Goal: Task Accomplishment & Management: Manage account settings

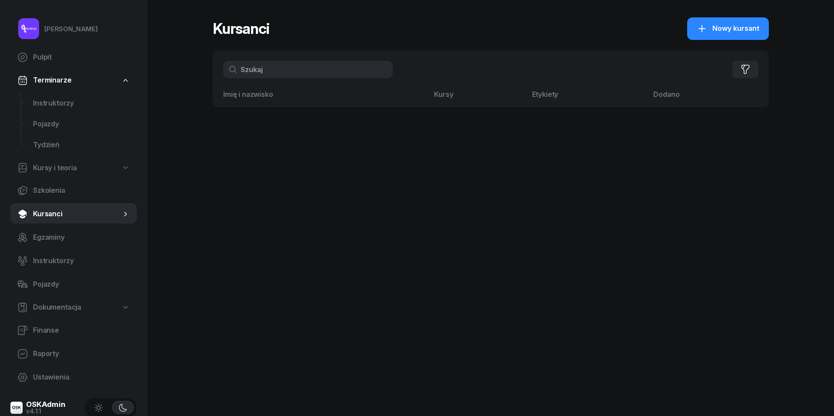
click at [263, 65] on input "text" at bounding box center [307, 69] width 169 height 17
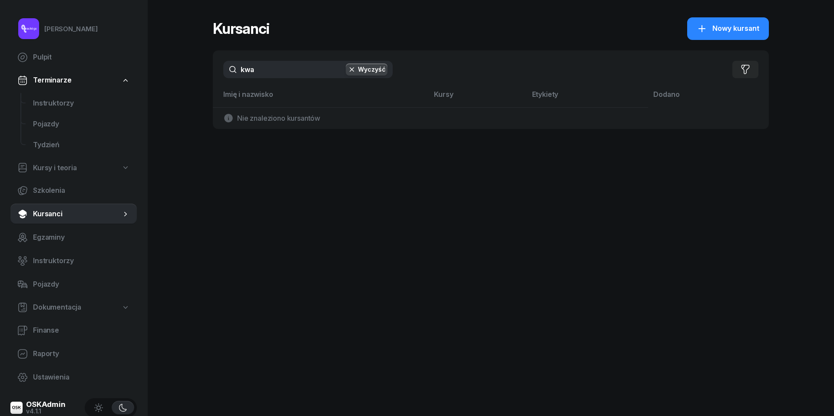
type input "kwa"
click at [55, 30] on div "[PERSON_NAME]" at bounding box center [70, 28] width 53 height 11
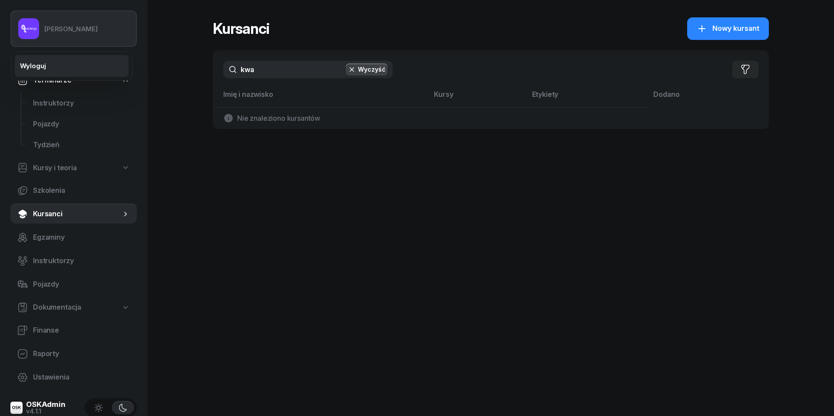
click at [46, 63] on link "Wyloguj" at bounding box center [72, 66] width 114 height 22
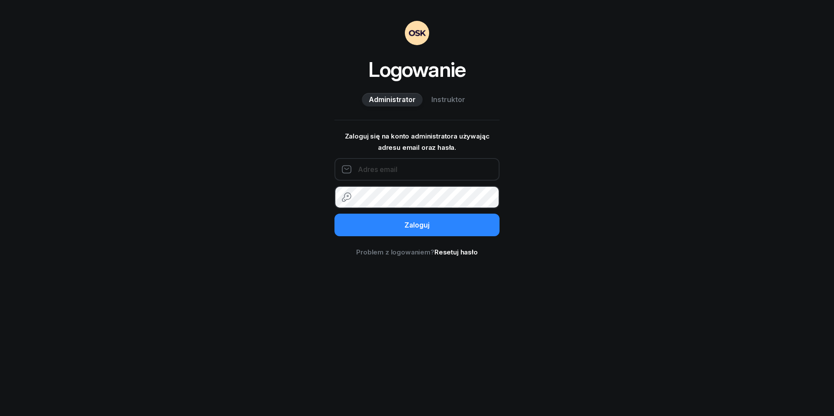
type input "[EMAIL_ADDRESS][DOMAIN_NAME]"
click at [417, 225] on button "Zaloguj" at bounding box center [417, 225] width 165 height 23
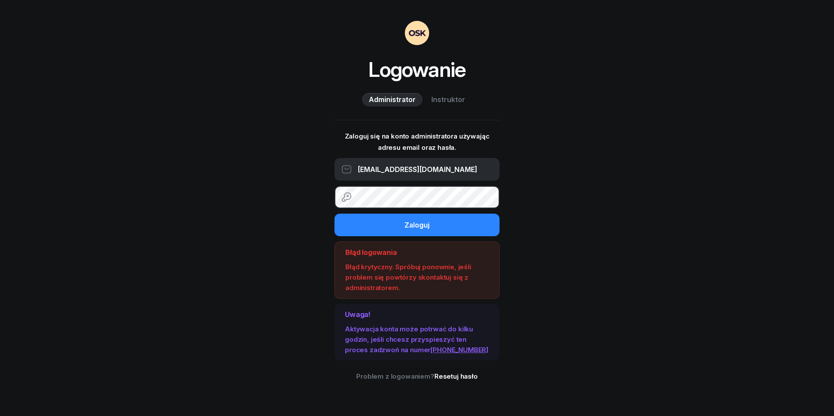
click at [570, 269] on div "Logowanie Administrator Instruktor Zaloguj się na konto administratora używając…" at bounding box center [417, 208] width 834 height 416
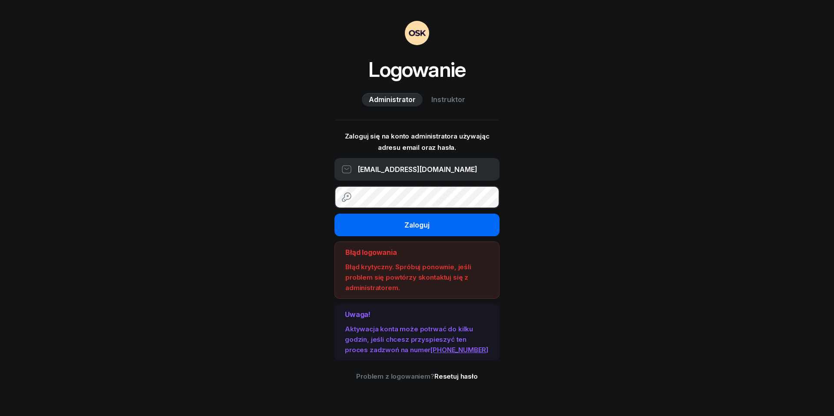
click at [395, 223] on button "Zaloguj" at bounding box center [417, 225] width 165 height 23
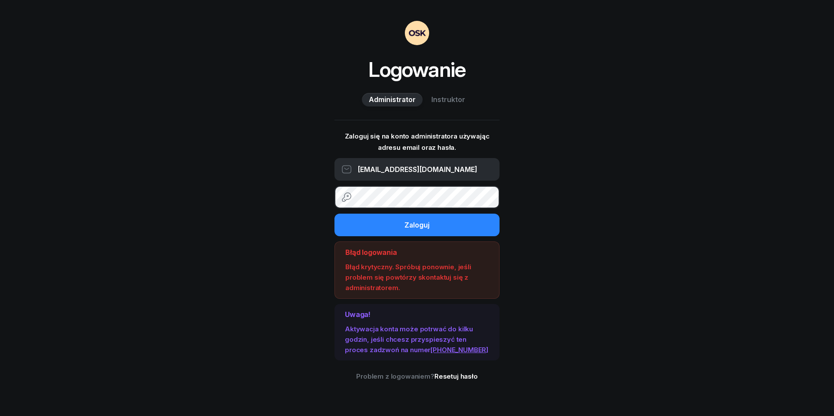
click at [631, 182] on div "Logowanie Administrator Instruktor Zaloguj się na konto administratora używając…" at bounding box center [417, 208] width 834 height 416
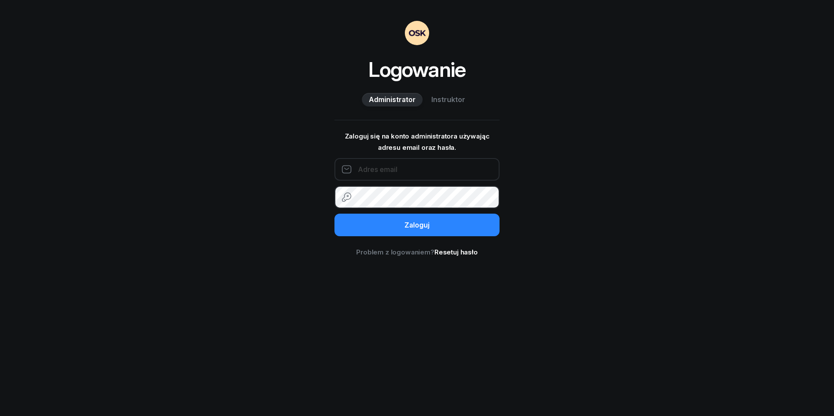
type input "[EMAIL_ADDRESS][DOMAIN_NAME]"
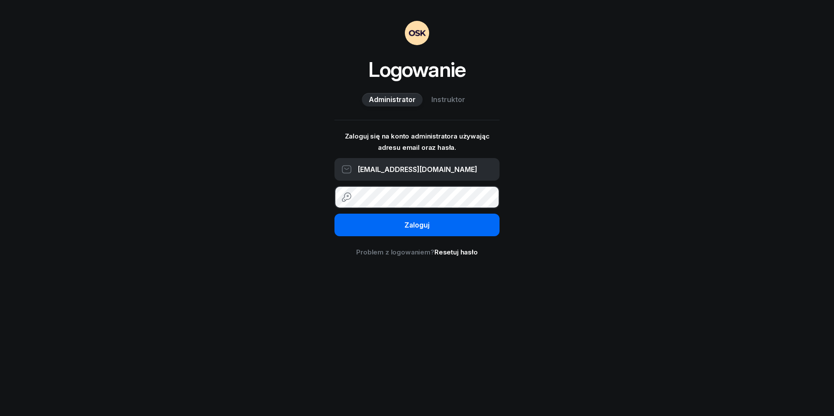
click at [426, 227] on div "Zaloguj" at bounding box center [417, 225] width 25 height 11
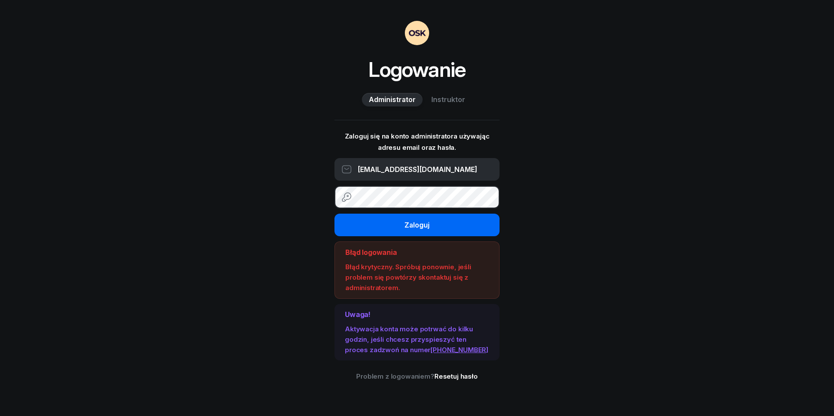
click at [426, 227] on div "Zaloguj" at bounding box center [417, 225] width 25 height 11
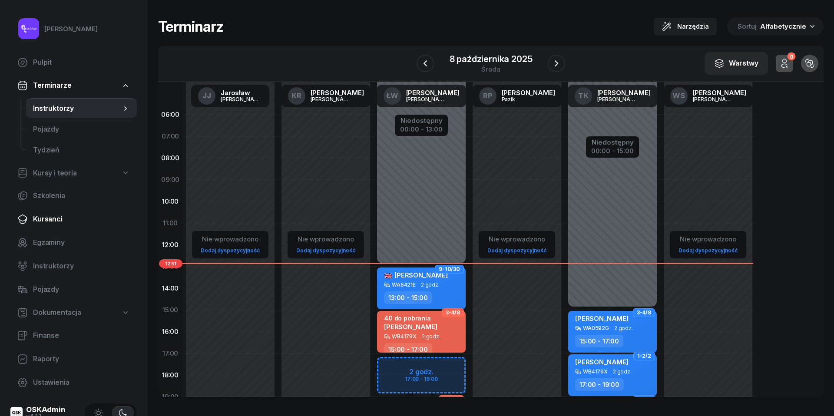
click at [50, 216] on span "Kursanci" at bounding box center [81, 219] width 97 height 11
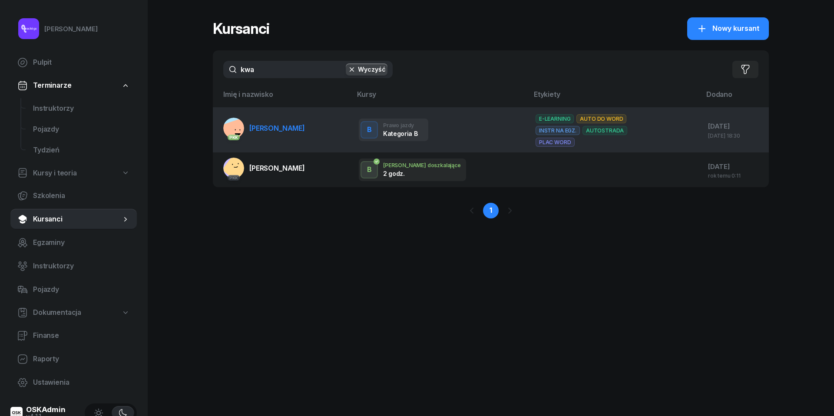
click at [279, 124] on span "Karol Kwaśniewski" at bounding box center [277, 128] width 56 height 9
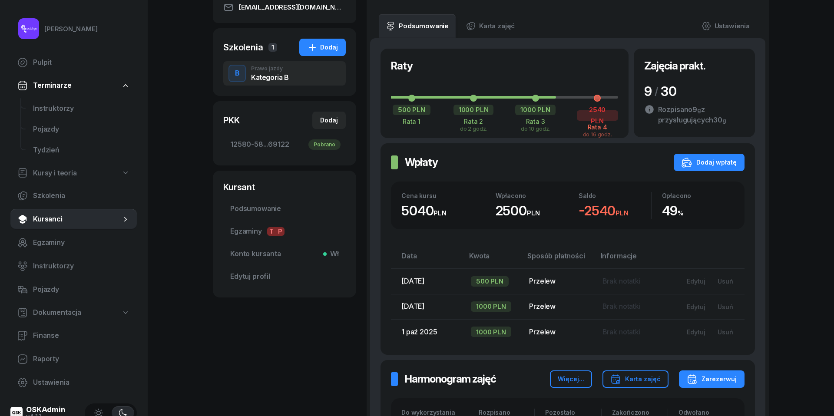
scroll to position [335, 0]
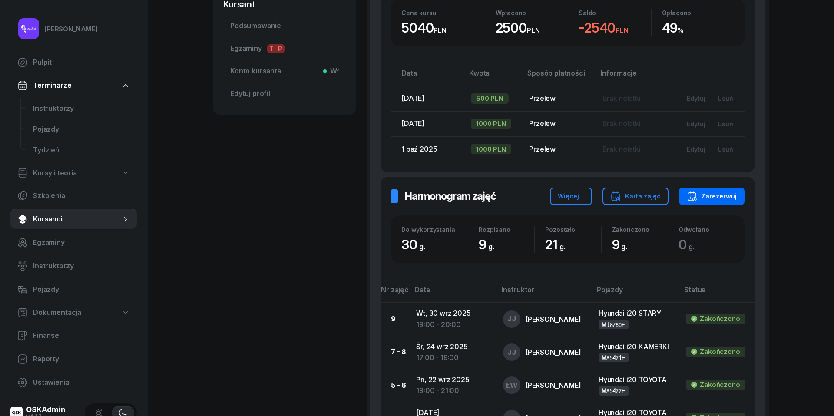
click at [718, 202] on div "Zarezerwuj" at bounding box center [712, 196] width 50 height 10
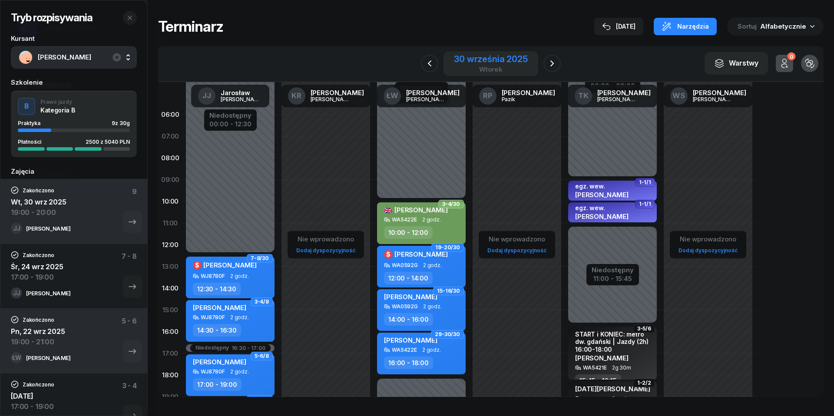
click at [508, 59] on div "30 września 2025" at bounding box center [490, 59] width 73 height 9
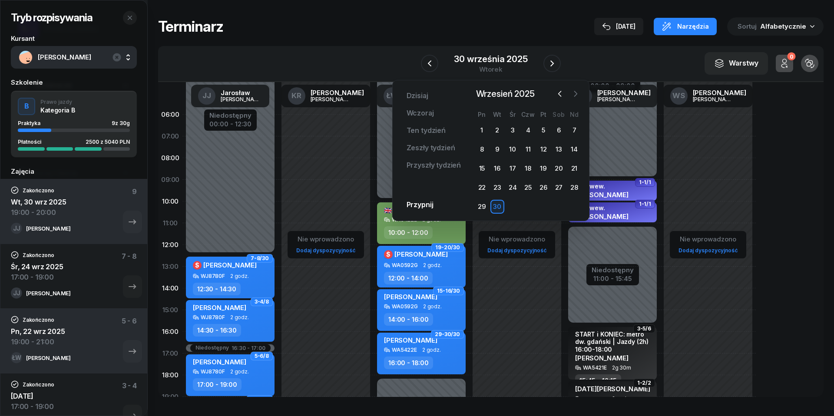
click at [579, 95] on icon "button" at bounding box center [576, 94] width 9 height 9
click at [514, 150] on div "8" at bounding box center [513, 150] width 14 height 14
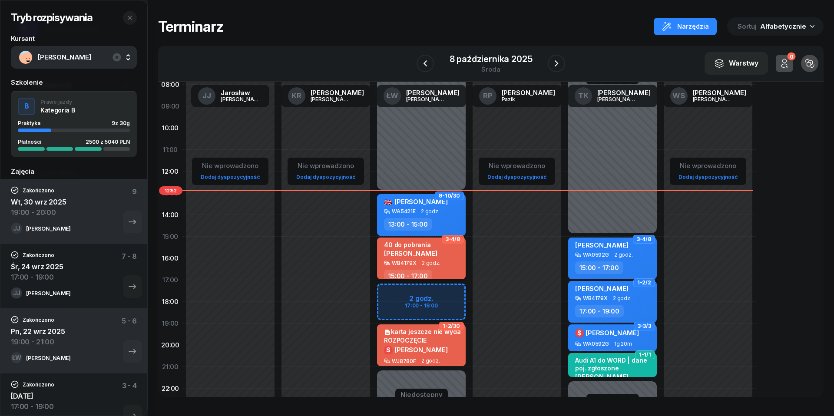
scroll to position [85, 0]
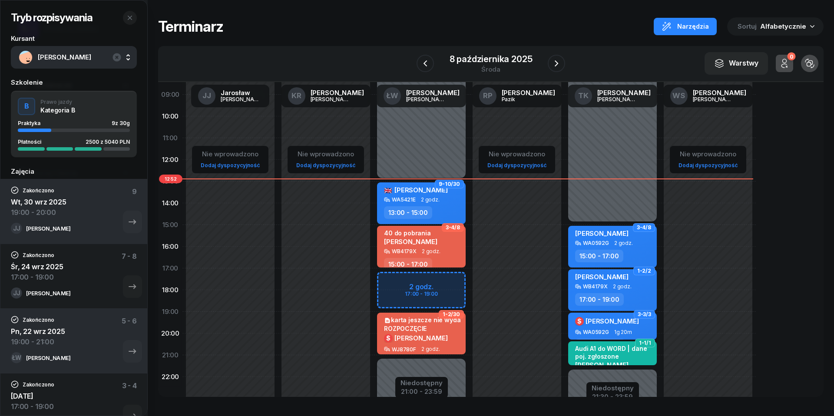
click at [395, 284] on div "Niedostępny 00:00 - 13:00 Niedostępny 21:00 - 23:59 2 godz. 17:00 - 19:00 9-10/…" at bounding box center [422, 225] width 96 height 413
select select "17"
select select "19"
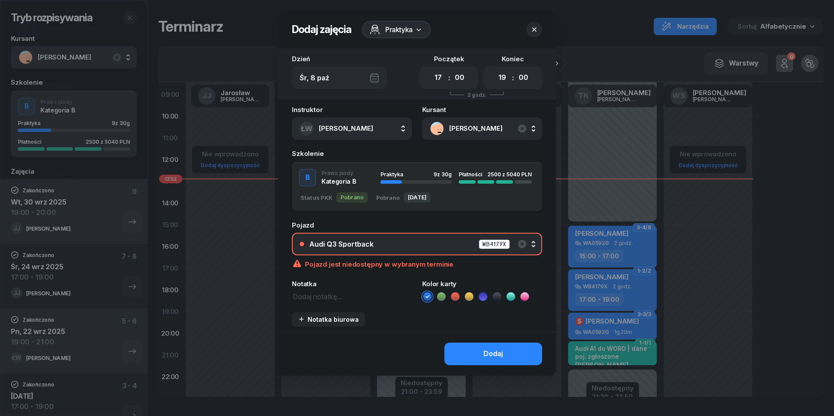
click at [388, 249] on button "Audi Q3 Sportback WB4179X" at bounding box center [417, 244] width 250 height 23
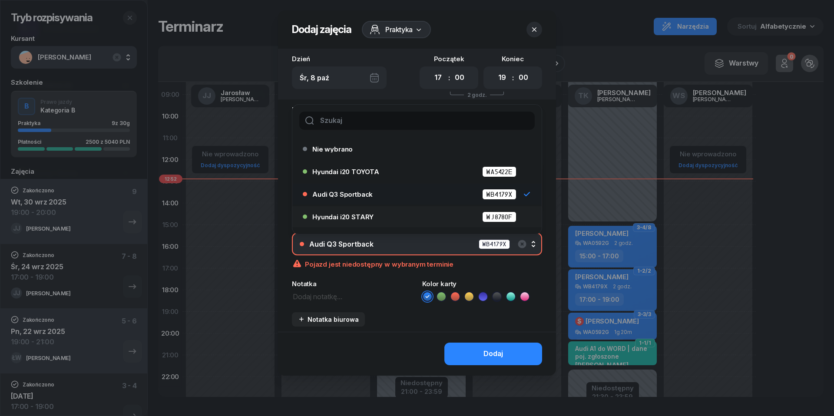
click at [372, 215] on span "Hyundai i20 STARY" at bounding box center [342, 217] width 61 height 7
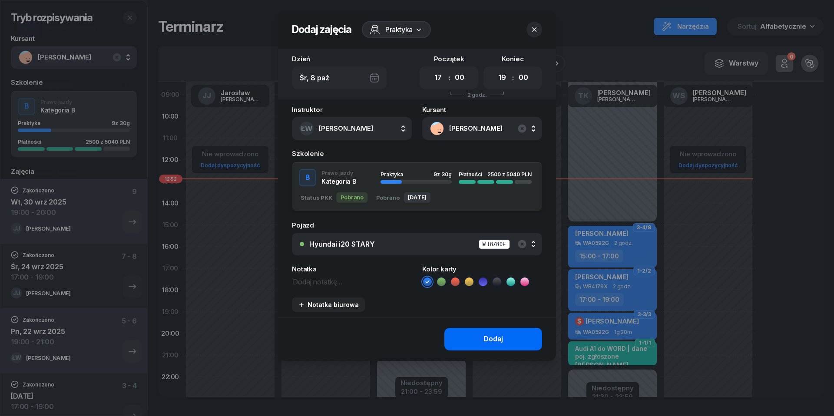
click at [498, 334] on div "Dodaj" at bounding box center [494, 339] width 20 height 11
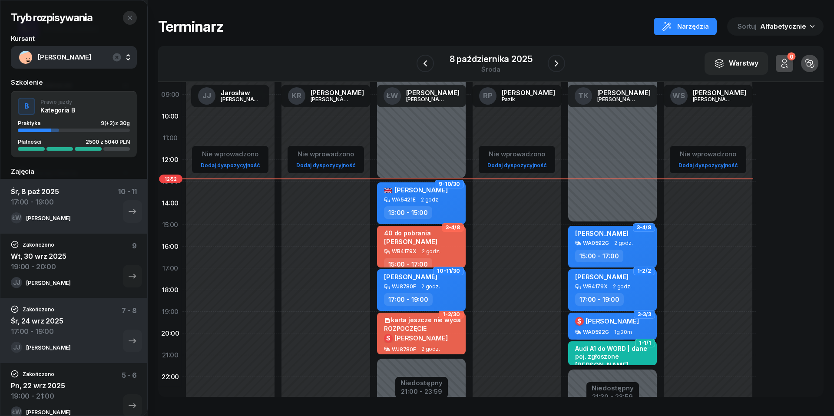
click at [127, 17] on icon "button" at bounding box center [129, 17] width 7 height 7
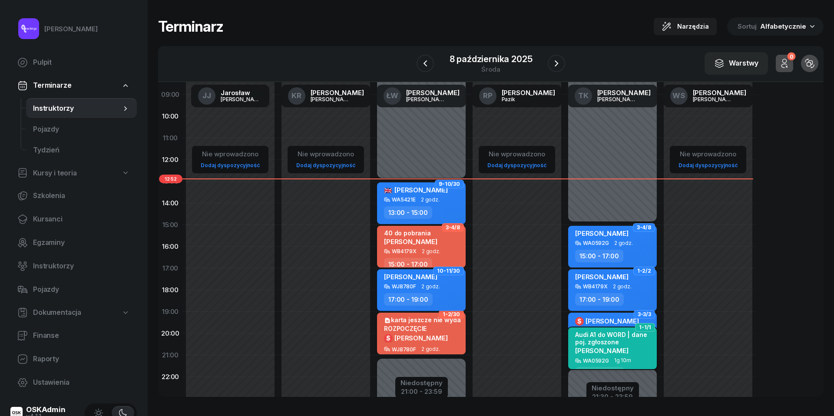
click at [615, 353] on div "Audi A1 do WORD | dane poj. zgłoszone Hanna Błażejewska" at bounding box center [613, 344] width 76 height 27
select select "20"
select select "21"
select select "30"
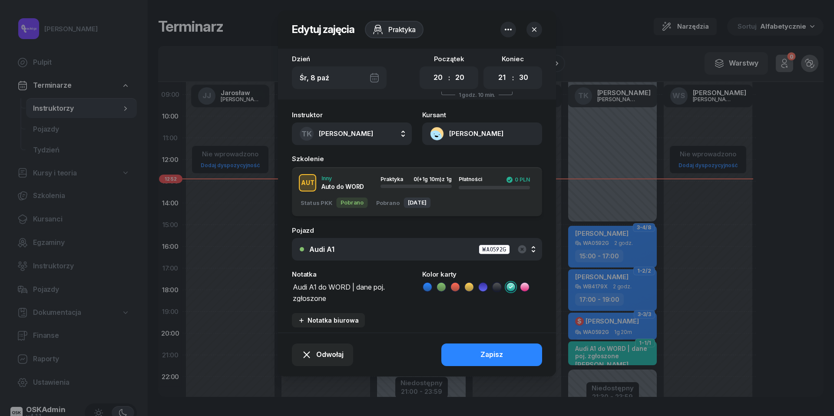
click at [535, 26] on icon "button" at bounding box center [534, 29] width 9 height 9
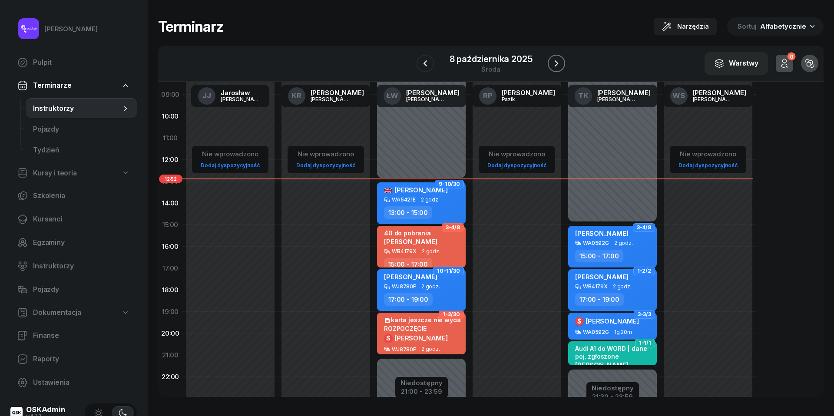
click at [557, 59] on icon "button" at bounding box center [557, 63] width 10 height 10
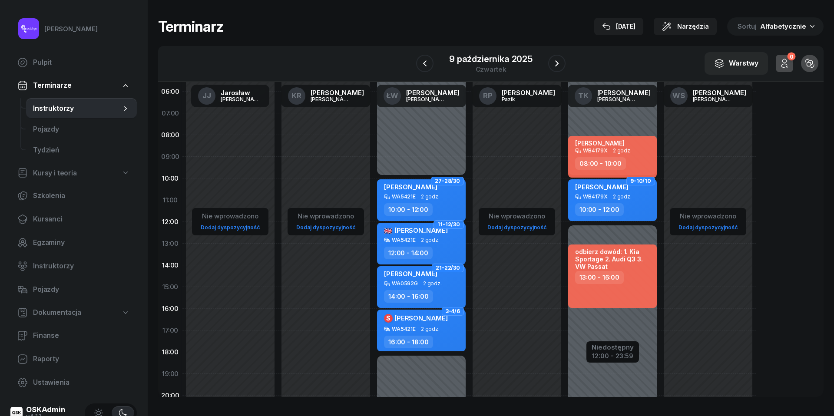
scroll to position [22, 0]
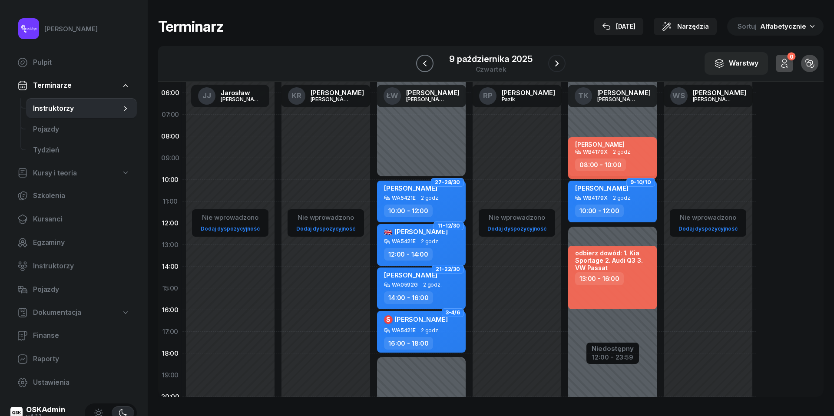
click at [425, 61] on icon "button" at bounding box center [424, 63] width 3 height 6
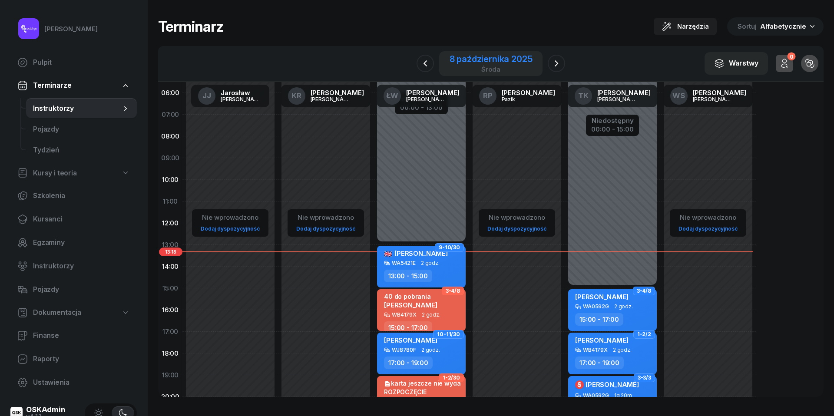
click at [477, 68] on div "środa" at bounding box center [491, 69] width 83 height 7
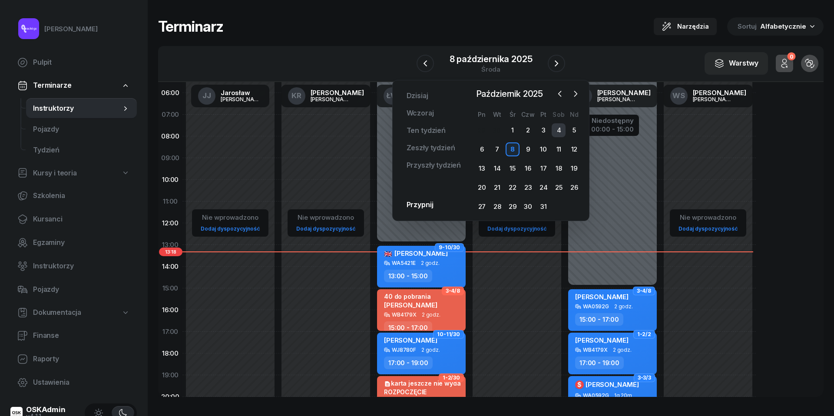
click at [560, 132] on div "4" at bounding box center [559, 130] width 14 height 14
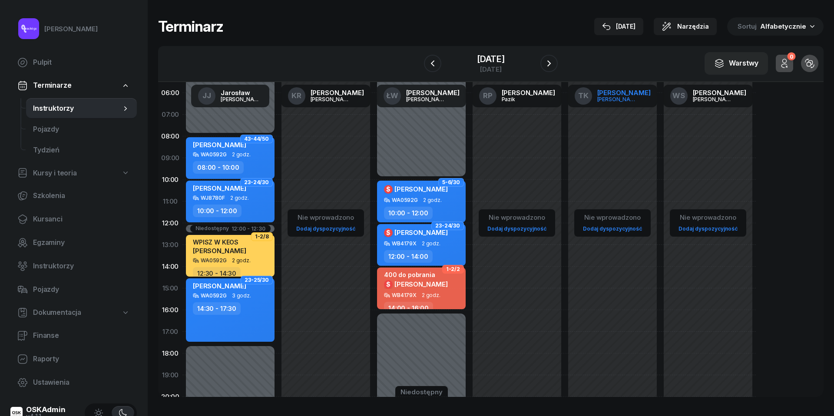
click at [621, 98] on div "Katalski" at bounding box center [619, 99] width 42 height 6
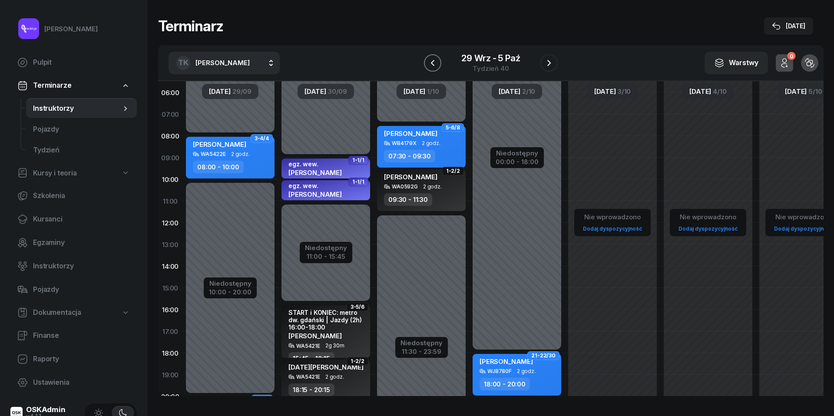
click at [430, 61] on icon "button" at bounding box center [433, 63] width 10 height 10
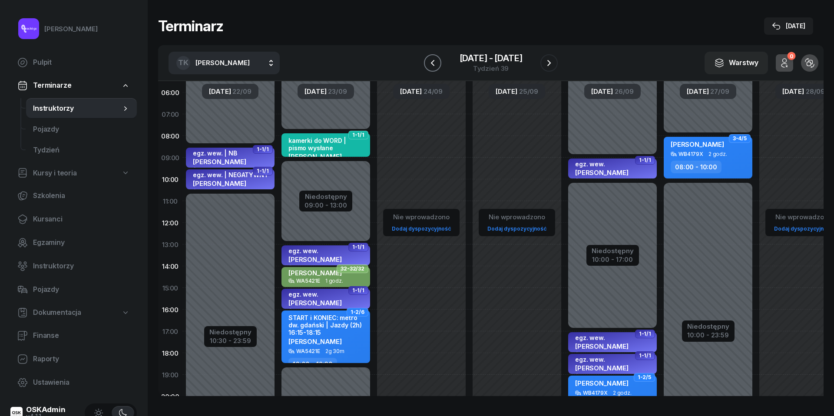
click at [430, 61] on icon "button" at bounding box center [433, 63] width 10 height 10
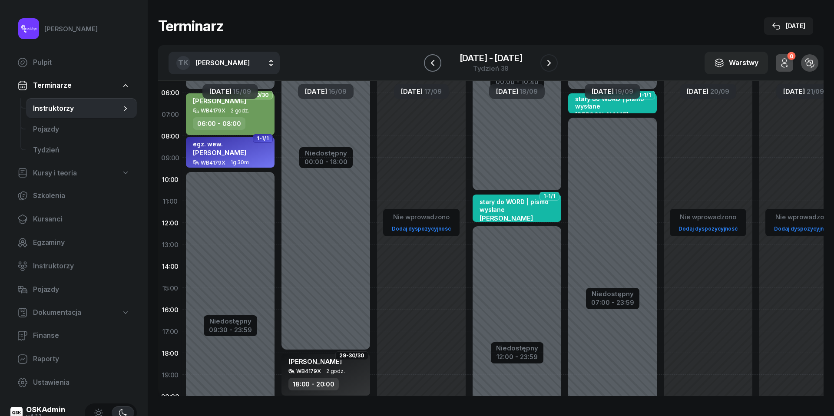
click at [430, 61] on icon "button" at bounding box center [433, 63] width 10 height 10
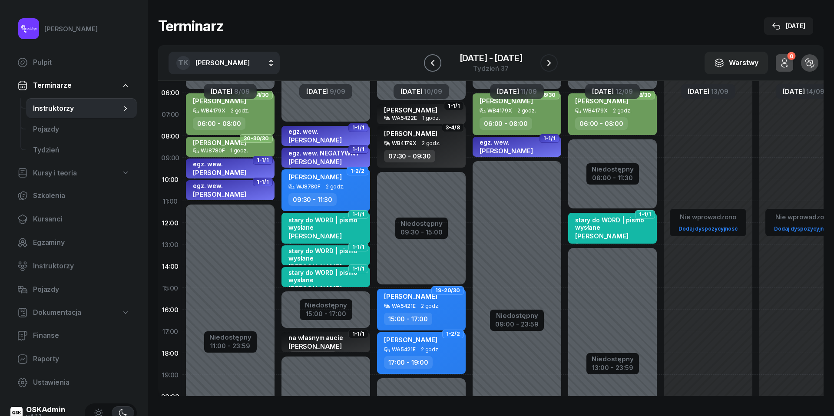
click at [430, 61] on icon "button" at bounding box center [433, 63] width 10 height 10
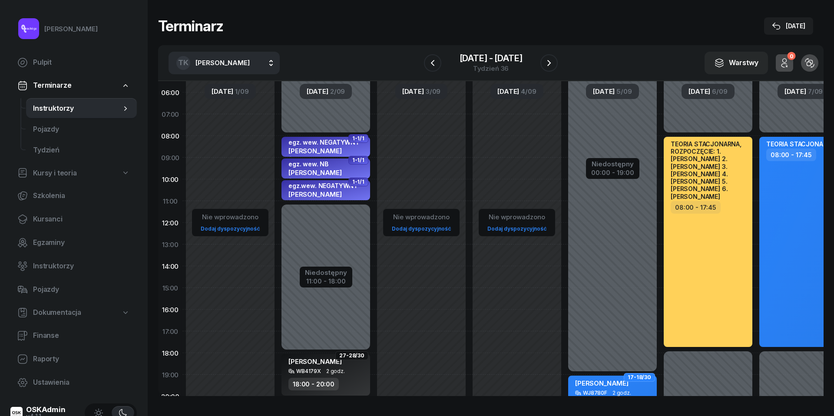
click at [704, 178] on div "TEORIA STACJONARNA, ROZPOCZĘCIE: 1. KATARZYNA BARABASZ 2. WERONIKA ADAMIEC 3. K…" at bounding box center [709, 170] width 76 height 60
select select "08"
select select "17"
select select "45"
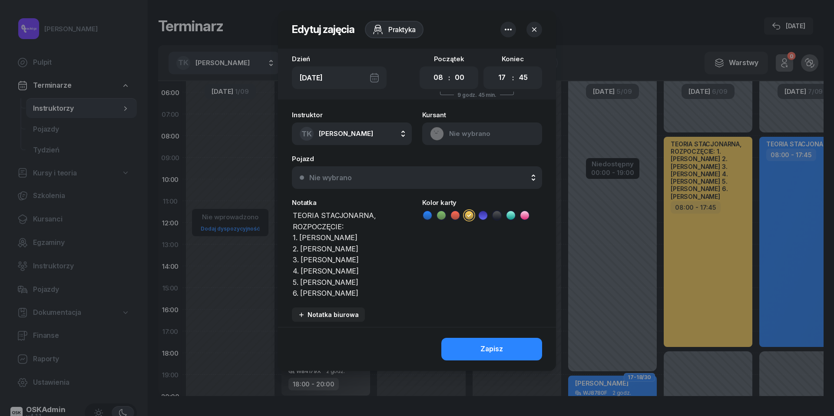
drag, startPoint x: 294, startPoint y: 215, endPoint x: 393, endPoint y: 256, distance: 107.1
click at [393, 256] on textarea "TEORIA STACJONARNA, ROZPOCZĘCIE: 1. KATARZYNA BARABASZ 2. WERONIKA ADAMIEC 3. K…" at bounding box center [352, 253] width 120 height 88
click at [532, 29] on icon "button" at bounding box center [534, 29] width 9 height 9
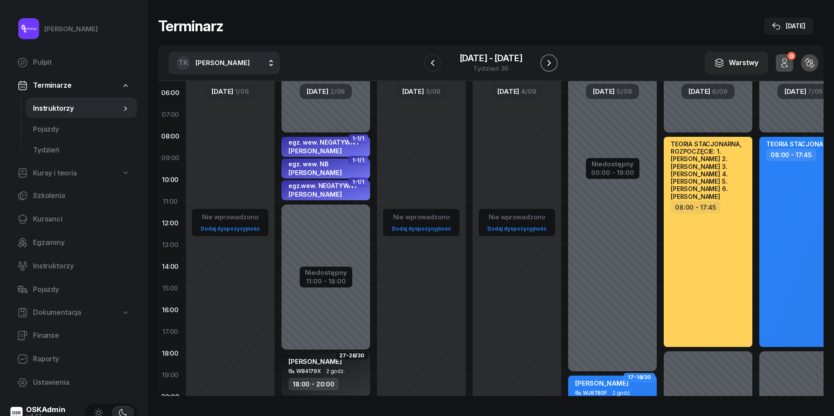
click at [549, 63] on icon "button" at bounding box center [549, 63] width 10 height 10
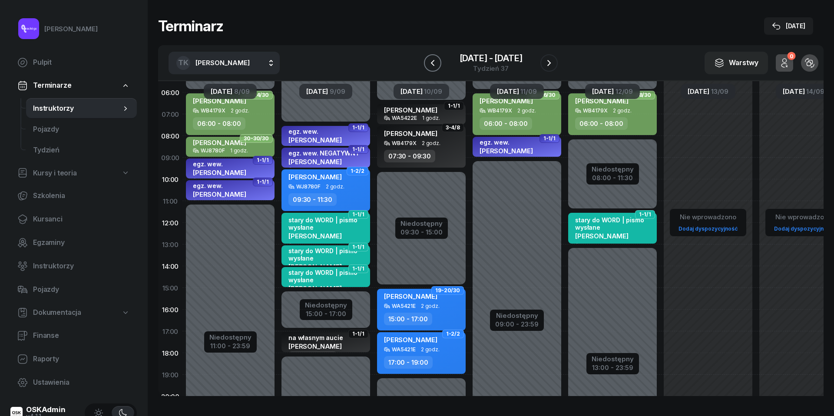
click at [439, 63] on button "button" at bounding box center [432, 62] width 17 height 17
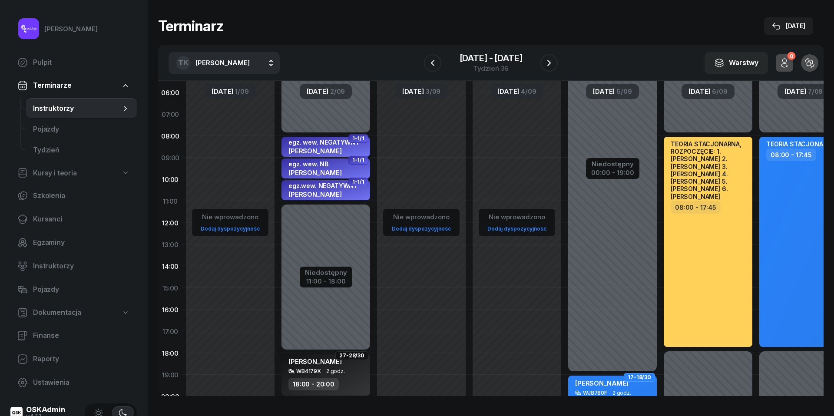
click at [692, 185] on div "TEORIA STACJONARNA, ROZPOCZĘCIE: 1. KATARZYNA BARABASZ 2. WERONIKA ADAMIEC 3. K…" at bounding box center [709, 170] width 76 height 60
click at [714, 248] on div "TEORIA STACJONARNA, ROZPOCZĘCIE: 1. KATARZYNA BARABASZ 2. WERONIKA ADAMIEC 3. K…" at bounding box center [708, 242] width 89 height 210
select select "08"
select select "17"
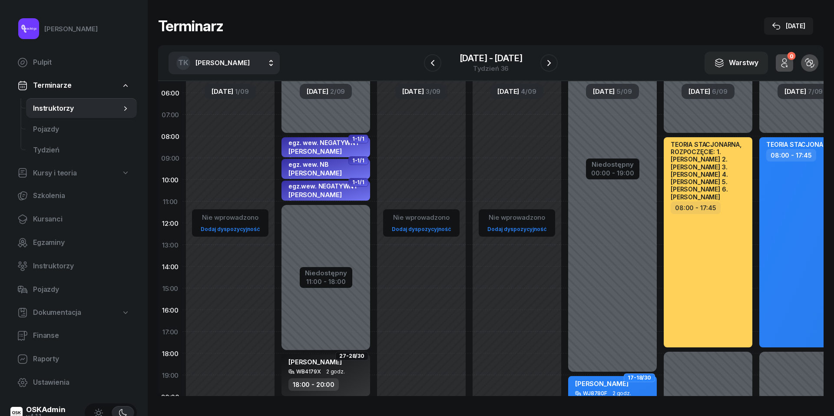
select select "45"
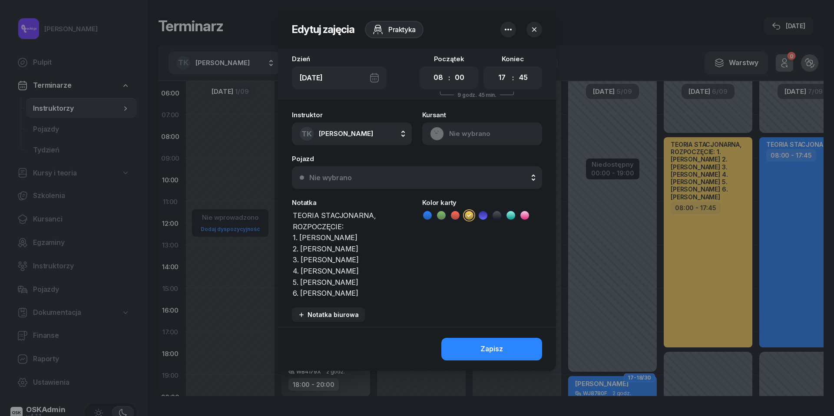
click at [539, 32] on icon "button" at bounding box center [534, 29] width 9 height 9
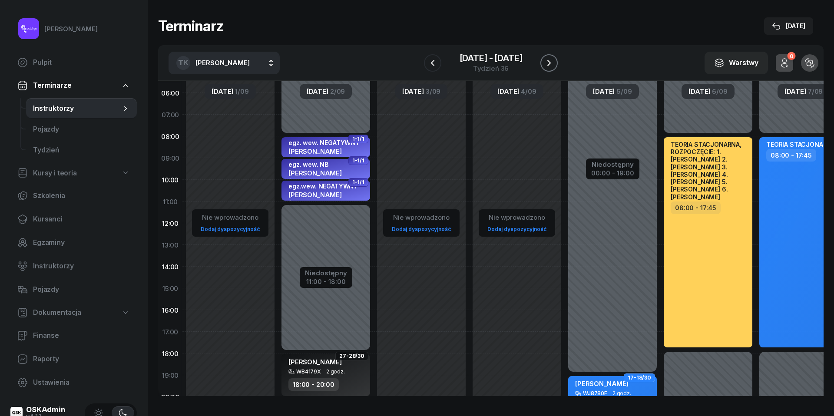
click at [548, 64] on icon "button" at bounding box center [549, 63] width 10 height 10
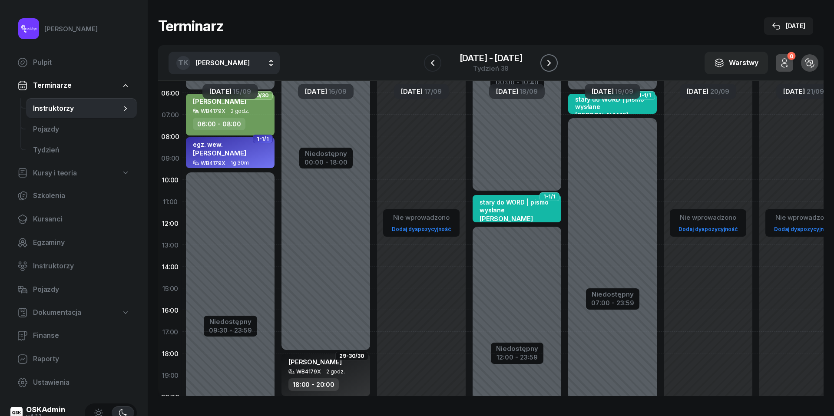
click at [548, 64] on icon "button" at bounding box center [549, 63] width 10 height 10
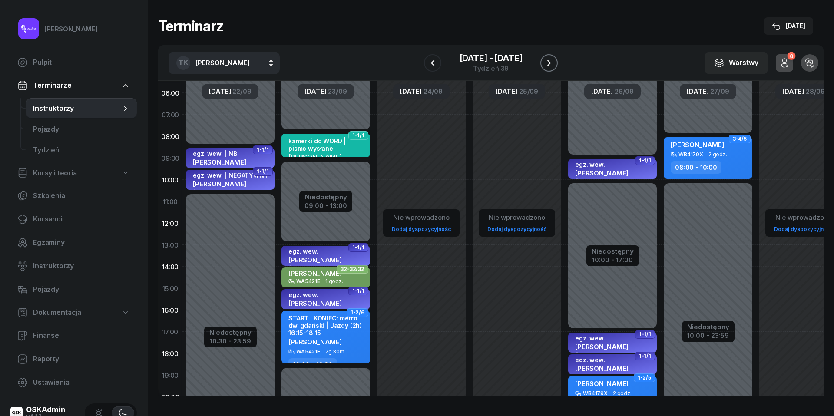
click at [548, 64] on icon "button" at bounding box center [549, 63] width 10 height 10
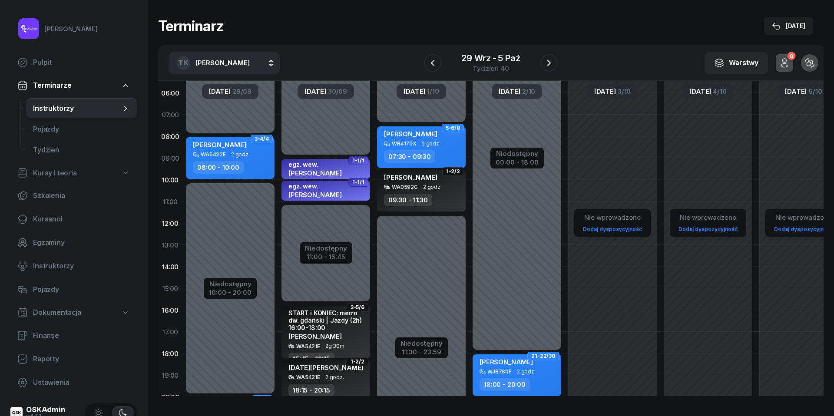
click at [703, 229] on link "Dodaj dyspozycyjność" at bounding box center [708, 229] width 66 height 10
select select "08"
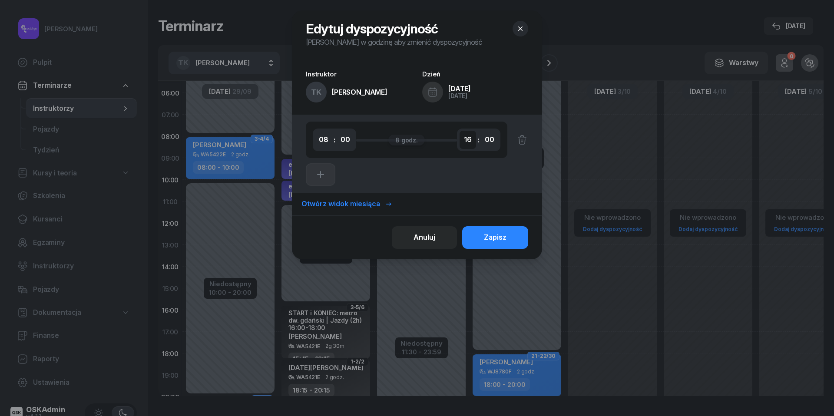
select select "17"
select select "45"
click at [509, 243] on button "Zapisz" at bounding box center [495, 237] width 66 height 23
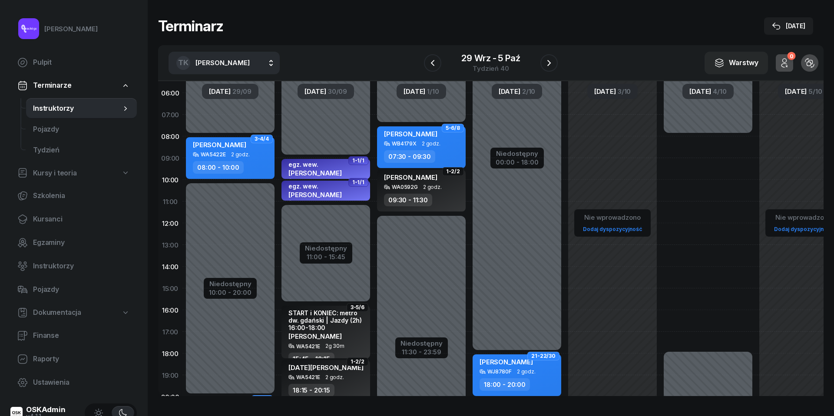
click at [787, 232] on link "Dodaj dyspozycyjność" at bounding box center [804, 229] width 66 height 10
select select "08"
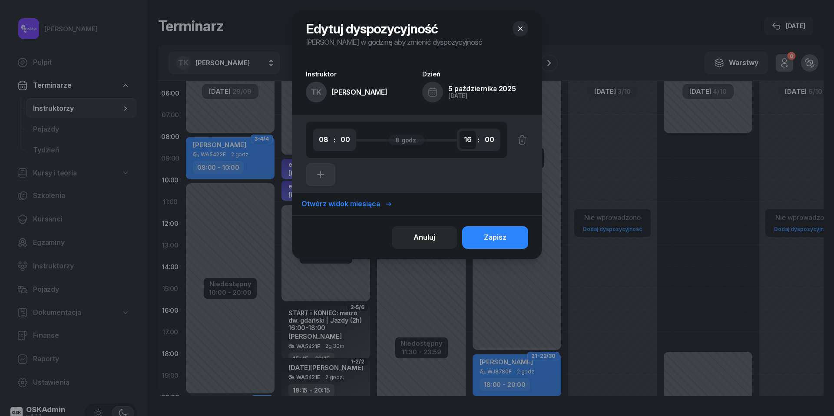
select select "17"
select select "45"
click at [495, 242] on div "Zapisz" at bounding box center [495, 237] width 23 height 11
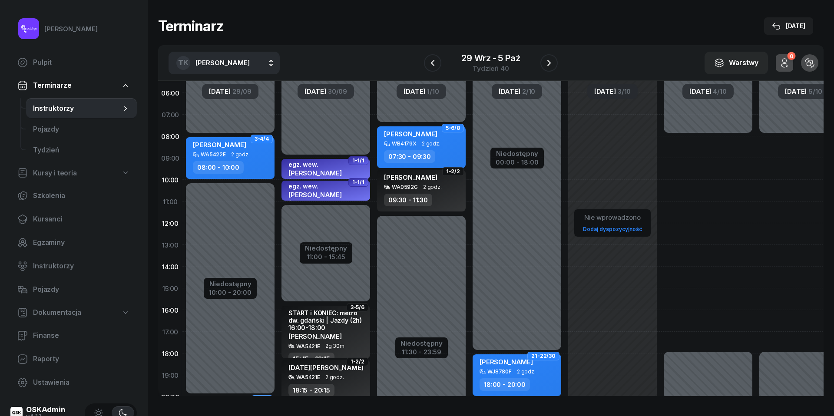
click at [695, 145] on div "Niedostępny 00:00 - 08:00 Niedostępny 17:45 - 23:59" at bounding box center [709, 288] width 96 height 413
select select "08"
select select "10"
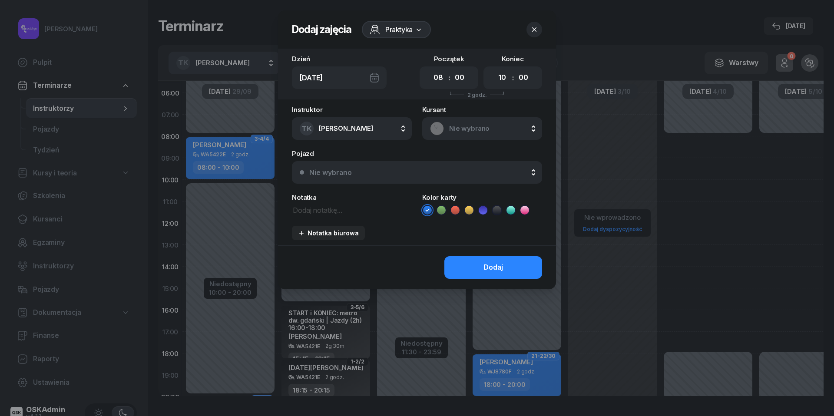
click at [317, 204] on textarea at bounding box center [352, 209] width 120 height 11
paste textarea "TEORIA STACJONARNA, ROZPOCZĘCIE: 1. KATARZYNA BARABASZ 2. WERONIKA ADAMIEC 3. K…"
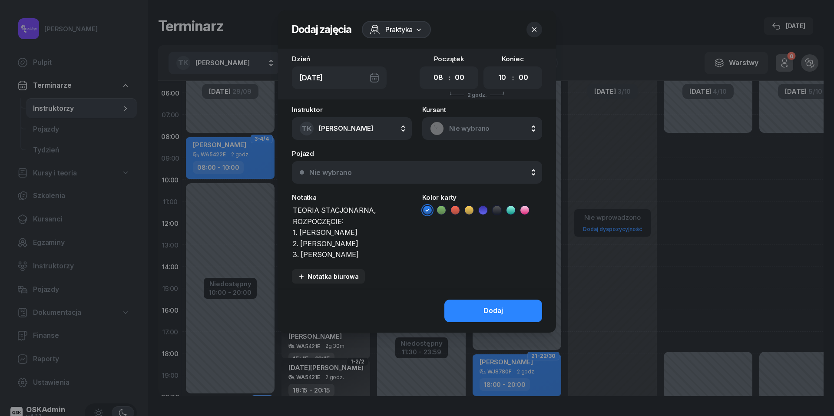
scroll to position [1, 0]
click at [301, 232] on textarea "TEORIA STACJONARNA, ROZPOCZĘCIE: 1. KATARZYNA BARABASZ 2. WERONIKA ADAMIEC 3. K…" at bounding box center [352, 231] width 120 height 55
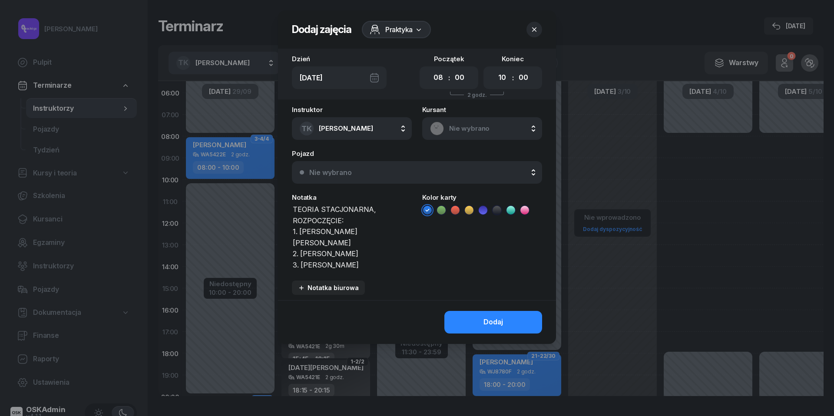
click at [376, 243] on textarea "TEORIA STACJONARNA, ROZPOCZĘCIE: 1. OLIWIA MALEC KATARZYNA BARABASZ 2. WERONIKA…" at bounding box center [352, 237] width 120 height 66
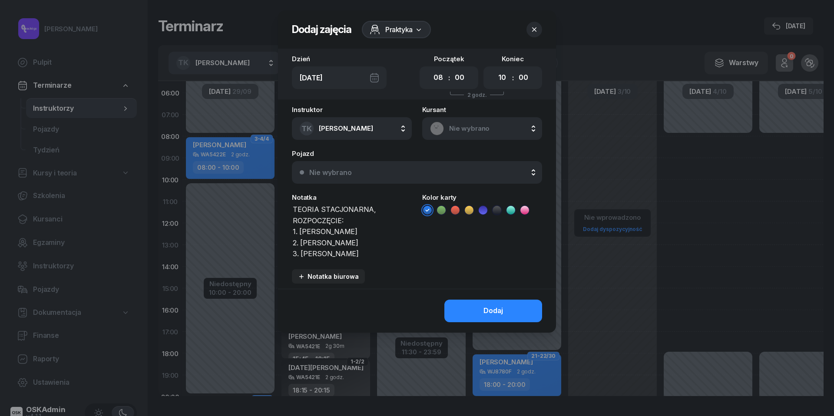
type textarea "TEORIA STACJONARNA, ROZPOCZĘCIE: 1. OLIWIA MALEC 2. FILIP SZLADOWSKI 3. ZOFIA W…"
click at [470, 210] on icon at bounding box center [469, 210] width 9 height 9
select select "17"
select select "45"
click at [504, 309] on button "Dodaj" at bounding box center [494, 311] width 98 height 23
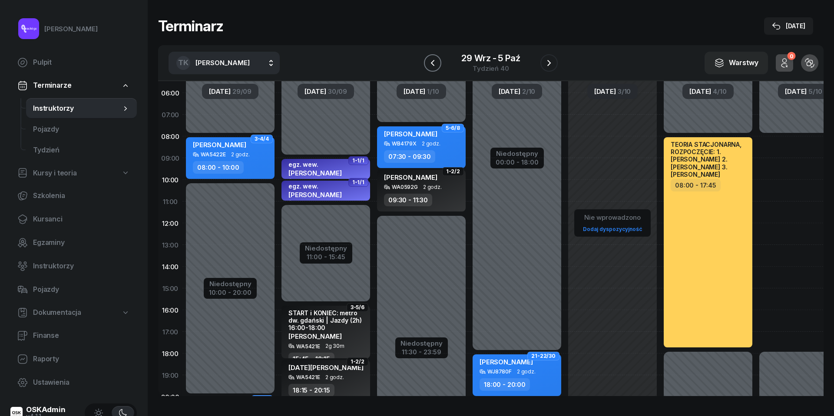
click at [430, 61] on icon "button" at bounding box center [433, 63] width 10 height 10
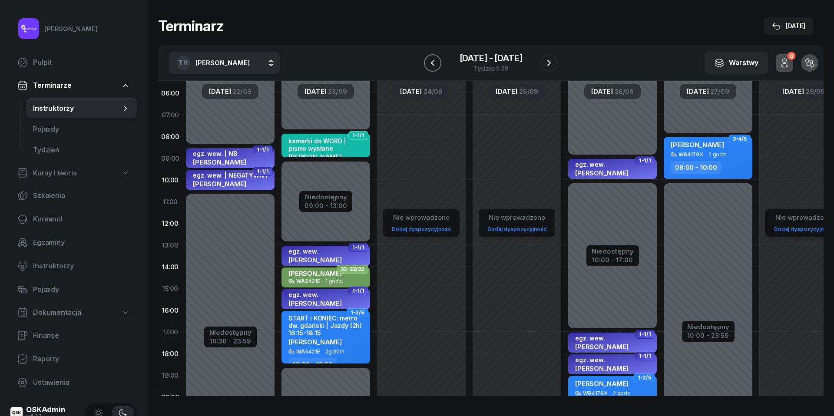
click at [430, 61] on icon "button" at bounding box center [433, 63] width 10 height 10
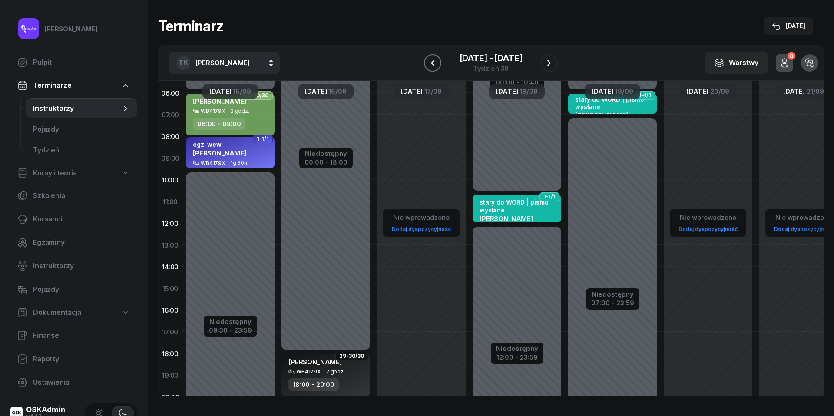
click at [430, 61] on icon "button" at bounding box center [433, 63] width 10 height 10
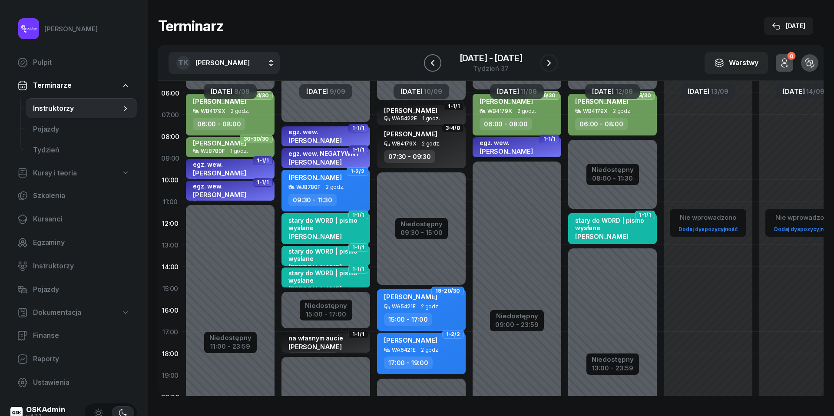
click at [430, 61] on icon "button" at bounding box center [433, 63] width 10 height 10
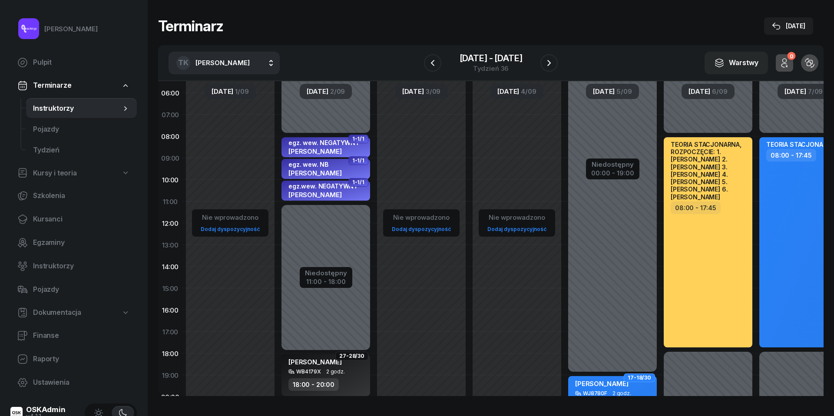
click at [799, 176] on div "TEORIA STACJONARNA 08:00 - 17:45" at bounding box center [804, 242] width 89 height 210
select select "08"
select select "17"
select select "45"
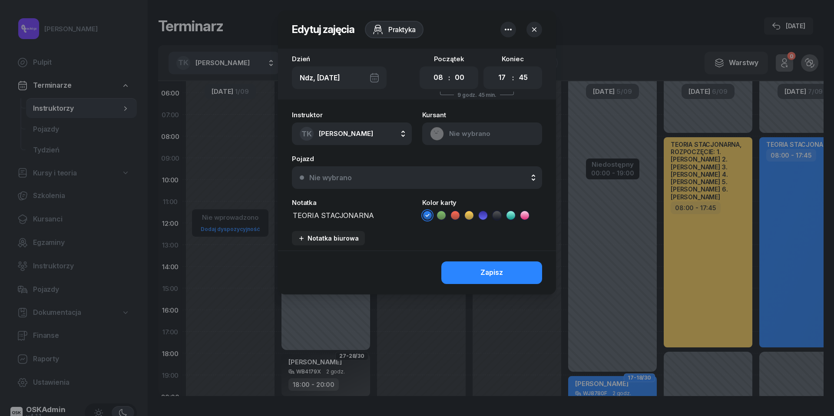
click at [336, 215] on textarea "TEORIA STACJONARNA" at bounding box center [352, 214] width 120 height 11
click at [531, 26] on icon "button" at bounding box center [534, 29] width 9 height 9
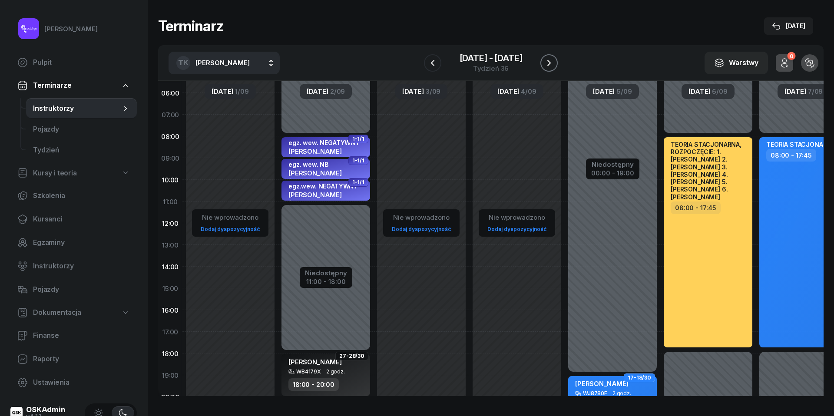
click at [550, 63] on icon "button" at bounding box center [549, 63] width 3 height 6
click at [550, 63] on icon "button" at bounding box center [549, 63] width 10 height 10
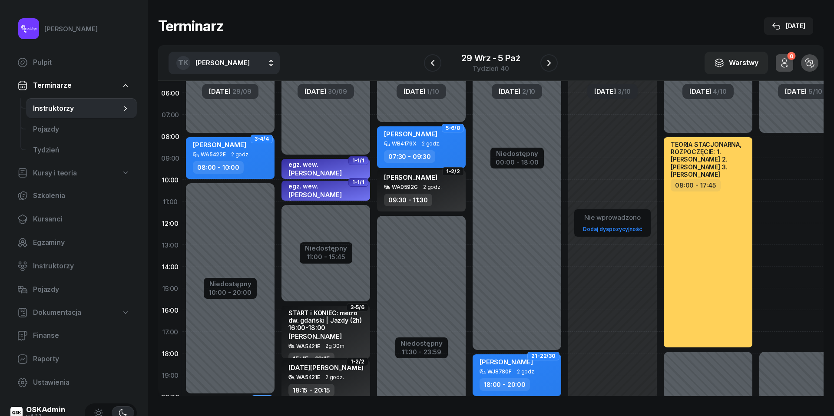
click at [773, 145] on div "Niedostępny 00:00 - 08:00 Niedostępny 17:45 - 23:59" at bounding box center [804, 288] width 96 height 413
select select "08"
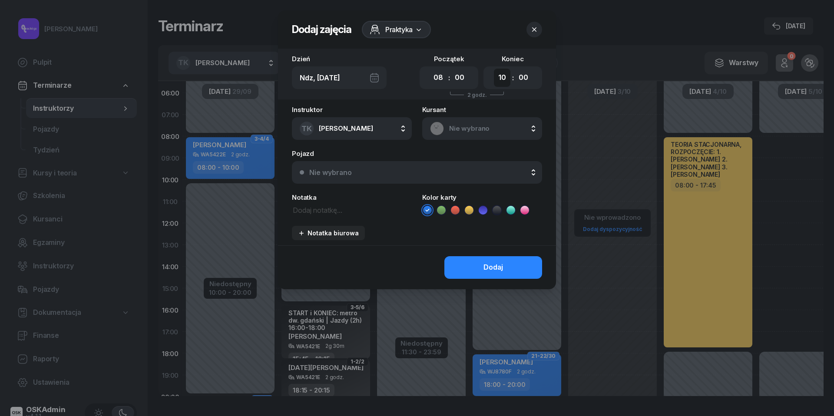
select select "17"
select select "45"
click at [329, 209] on textarea at bounding box center [352, 209] width 120 height 11
paste textarea "TEORIA STACJONARNA"
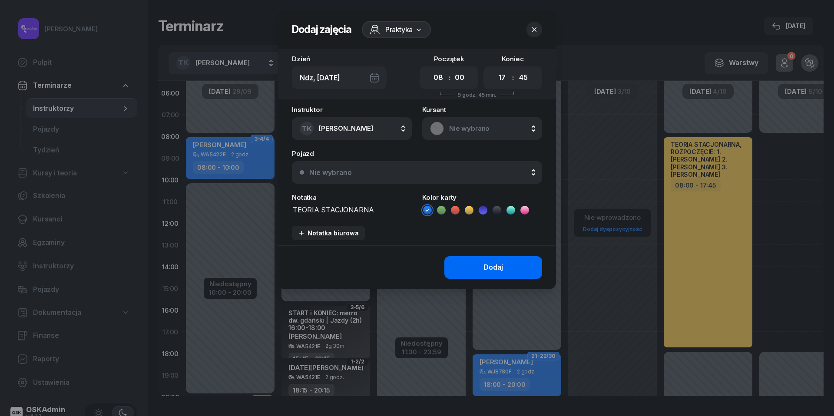
type textarea "TEORIA STACJONARNA"
click at [496, 271] on div "Dodaj" at bounding box center [494, 267] width 20 height 11
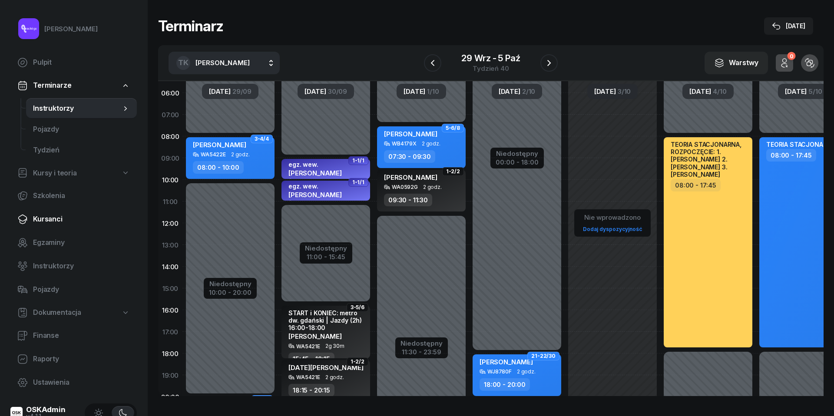
click at [38, 220] on span "Kursanci" at bounding box center [81, 219] width 97 height 11
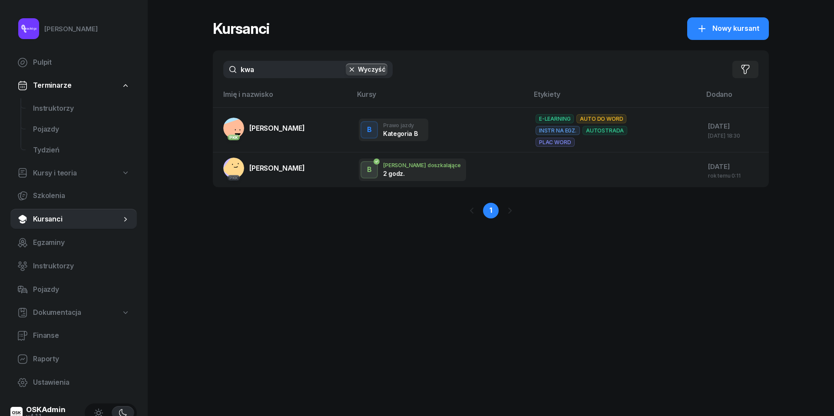
click at [268, 79] on div "kwa Wyczyść Filtruj" at bounding box center [491, 69] width 556 height 38
click at [268, 72] on input "kwa" at bounding box center [307, 69] width 169 height 17
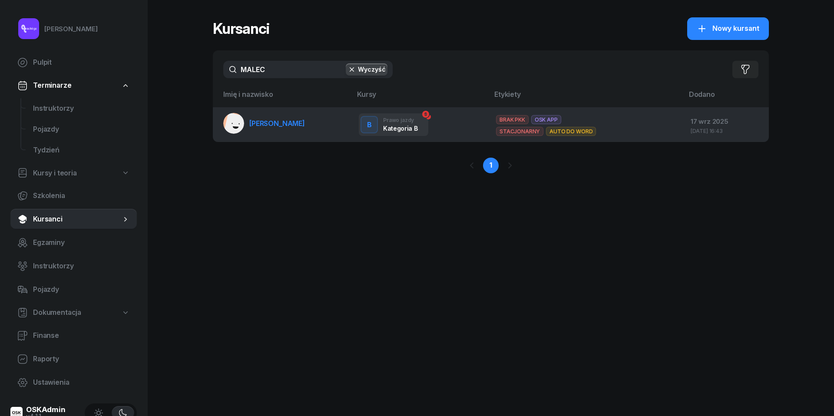
type input "MALEC"
click at [269, 124] on span "Oliwia Malec" at bounding box center [277, 123] width 56 height 9
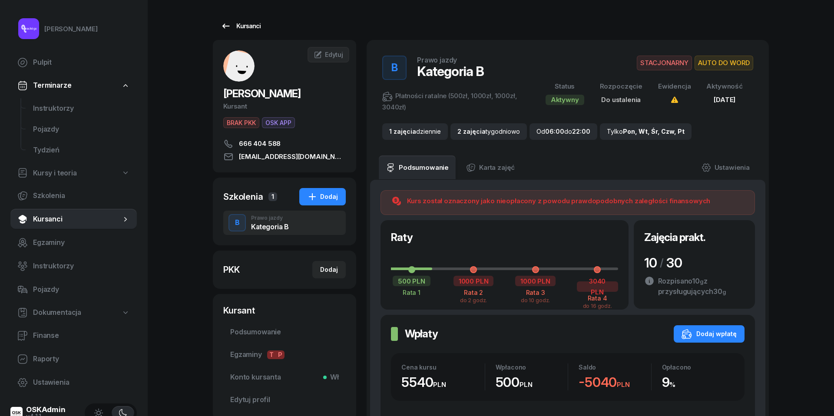
click at [229, 24] on icon at bounding box center [226, 26] width 10 height 10
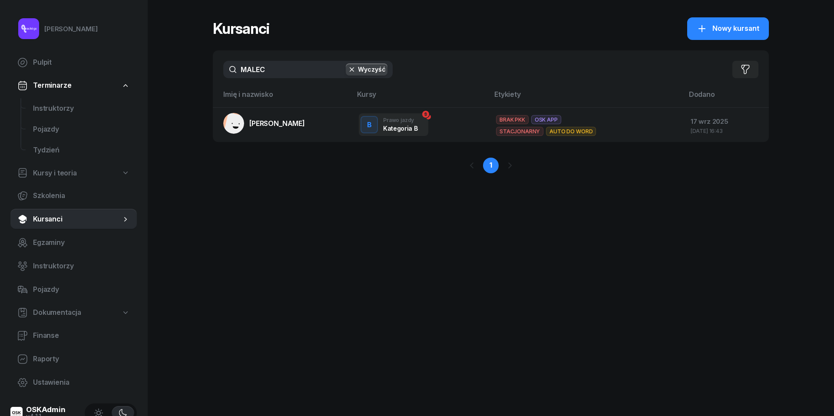
click at [262, 72] on input "MALEC" at bounding box center [307, 69] width 169 height 17
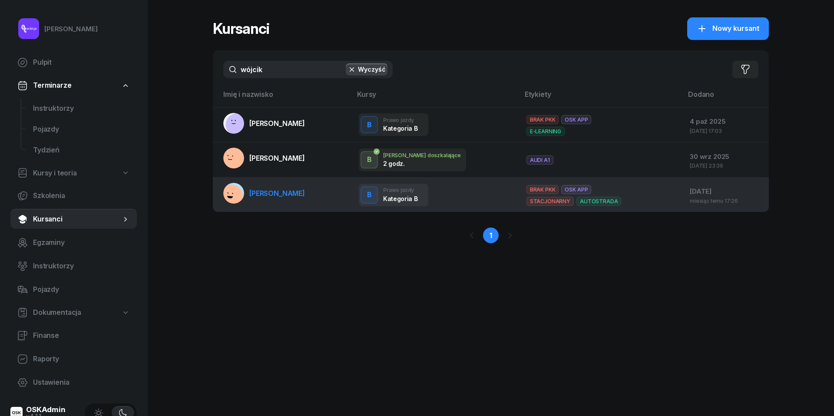
type input "wójcik"
click at [262, 192] on span "Zofia Wójcik" at bounding box center [277, 193] width 56 height 9
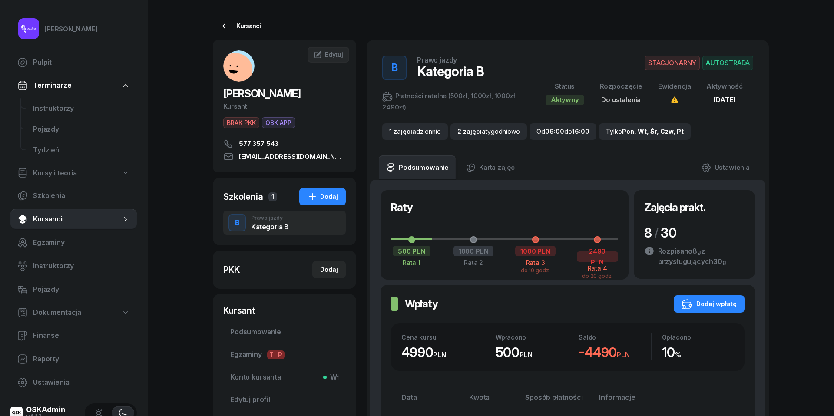
click at [229, 30] on icon at bounding box center [226, 26] width 10 height 10
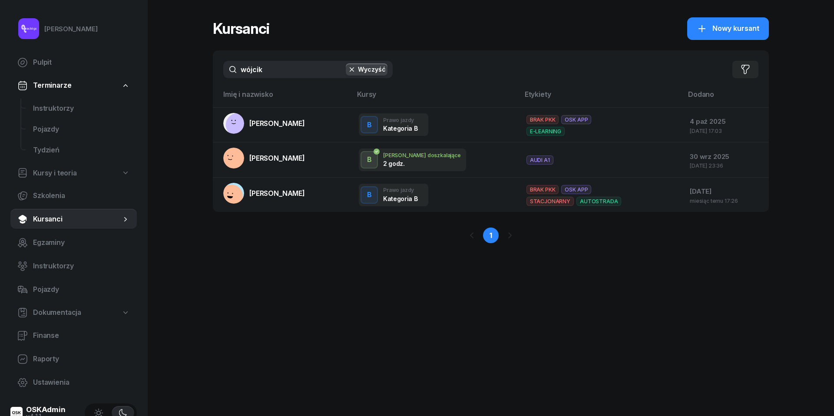
click at [272, 69] on input "wójcik" at bounding box center [307, 69] width 169 height 17
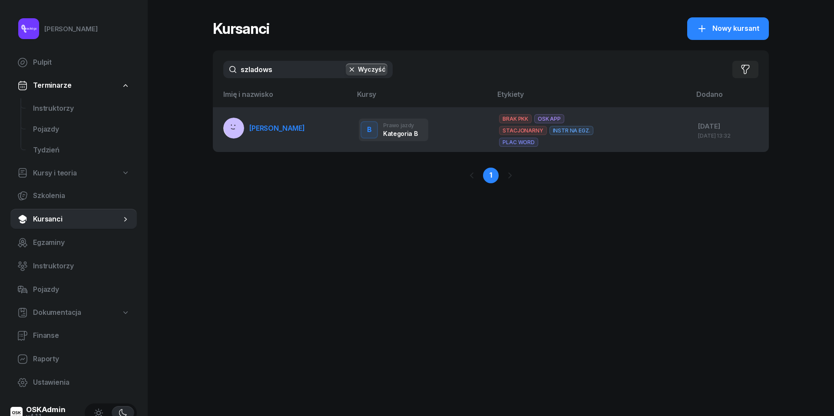
type input "szladows"
click at [271, 129] on span "Filip Szladowski" at bounding box center [277, 128] width 56 height 9
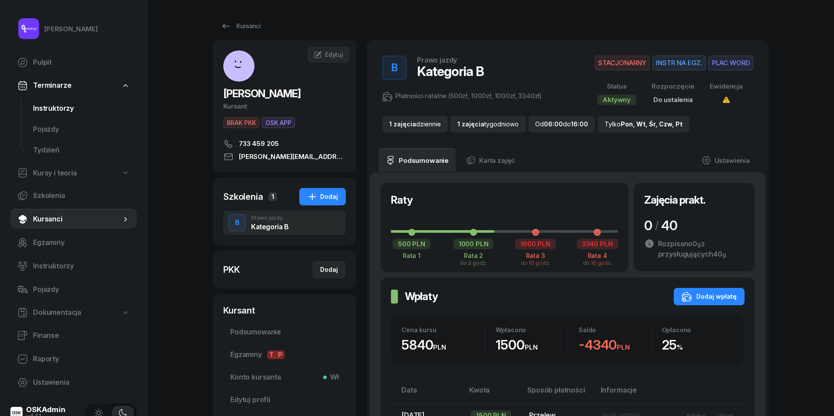
click at [47, 114] on link "Instruktorzy" at bounding box center [81, 108] width 111 height 21
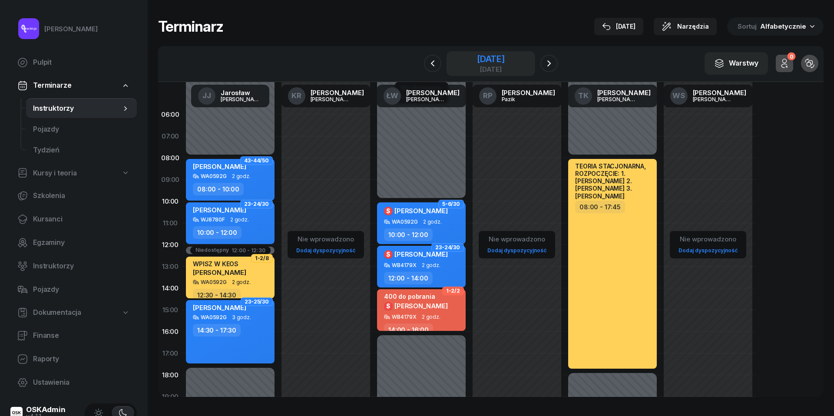
click at [491, 60] on div "4 października 2025" at bounding box center [491, 59] width 28 height 9
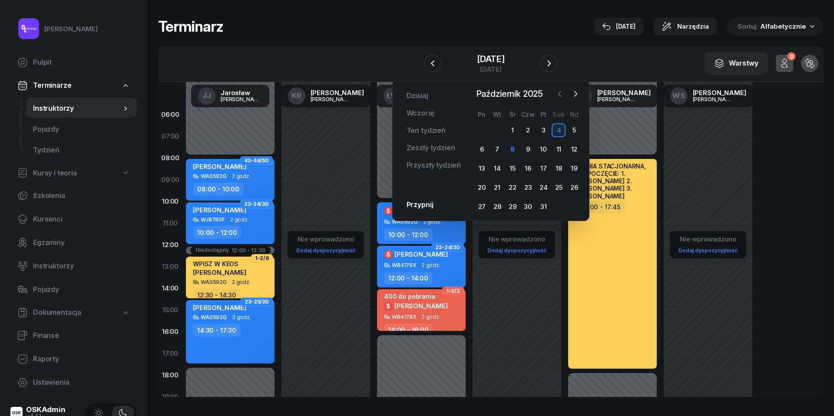
click at [562, 93] on icon "button" at bounding box center [560, 94] width 9 height 9
click at [557, 141] on div "1 2 3 4 5 6 7 8 9 10 11 12 13 14 15 16 17 18 19 20 21 22 23 24 25 26 27 28 29 30" at bounding box center [529, 168] width 108 height 90
click at [562, 130] on div "6" at bounding box center [559, 130] width 14 height 14
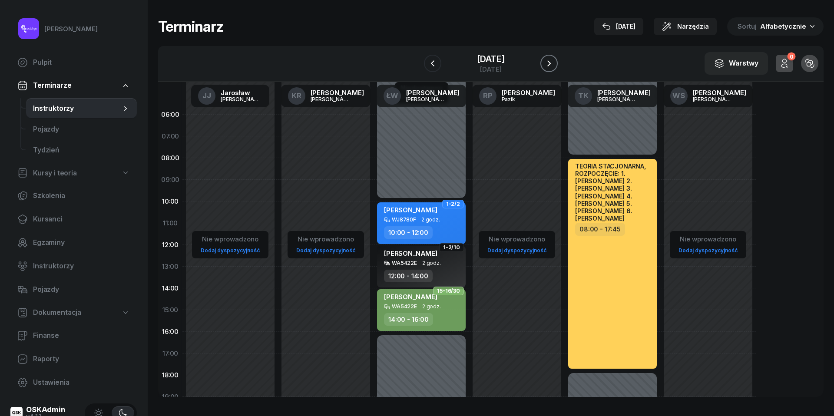
click at [554, 64] on icon "button" at bounding box center [549, 63] width 10 height 10
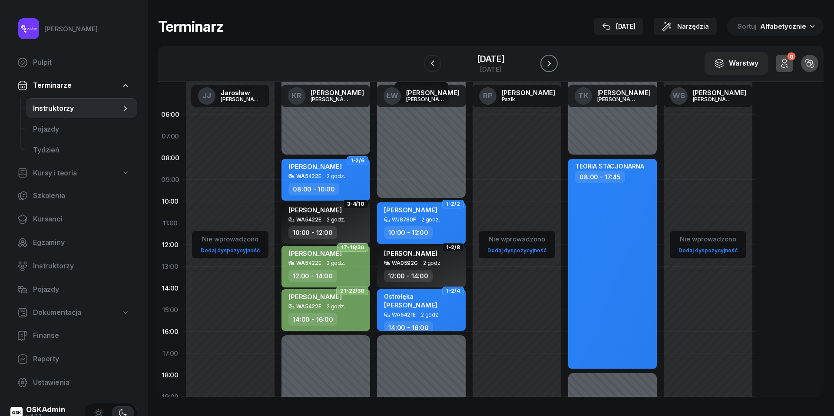
click at [547, 59] on icon "button" at bounding box center [549, 63] width 10 height 10
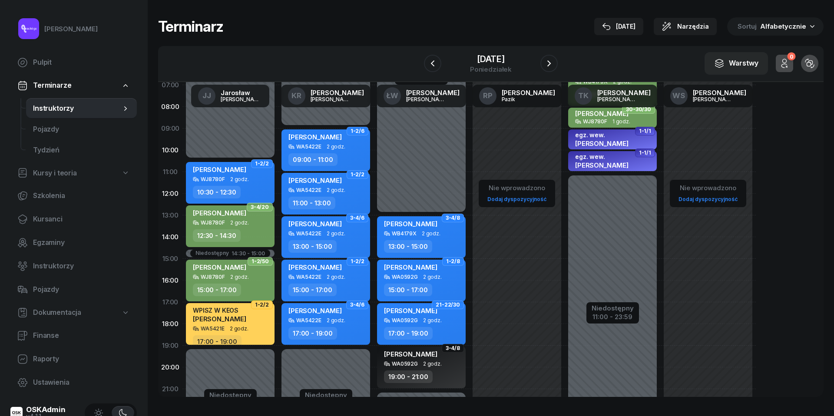
scroll to position [57, 0]
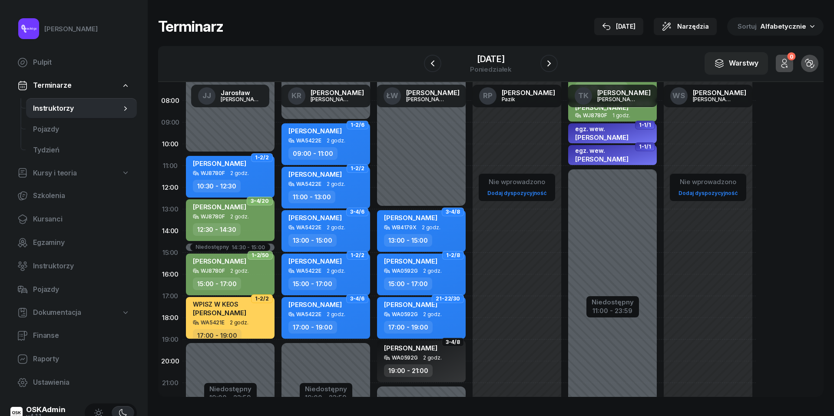
click at [241, 309] on span "Yuliia Luhovska" at bounding box center [219, 313] width 53 height 8
select select "17"
select select "19"
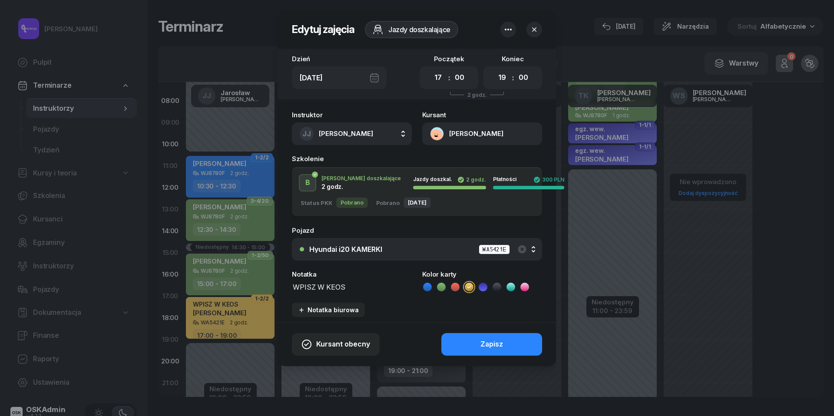
click at [437, 131] on button "Yuliia Luhovska" at bounding box center [482, 134] width 120 height 23
click at [457, 160] on div "Otwórz profil" at bounding box center [451, 163] width 42 height 11
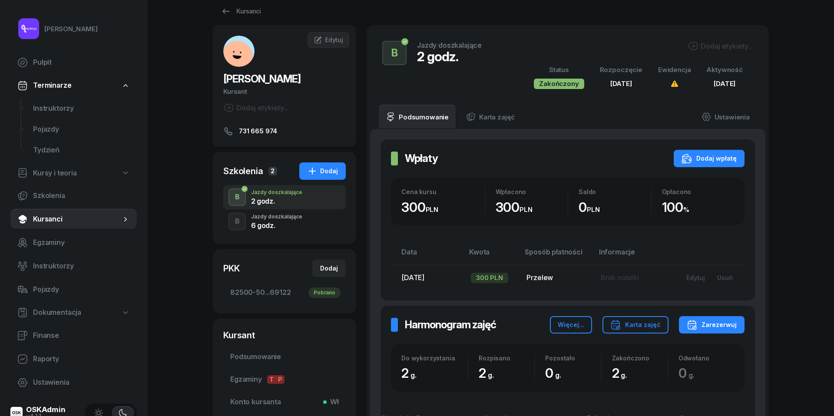
scroll to position [15, 0]
click at [316, 225] on div "B Jazdy doszkalające 6 godz." at bounding box center [284, 221] width 123 height 24
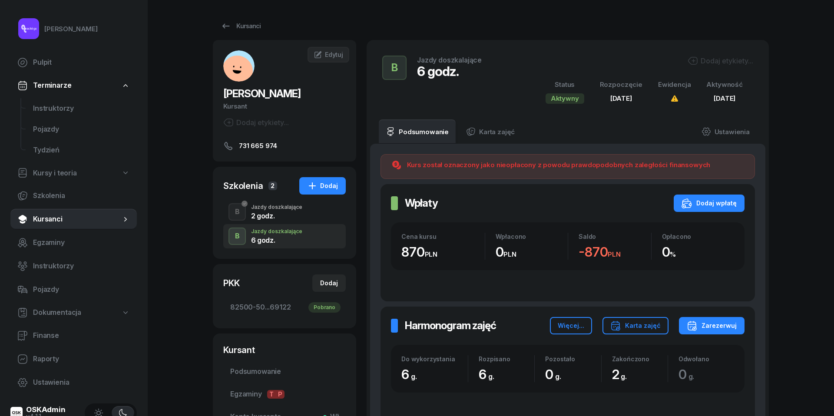
click at [277, 209] on div "Jazdy doszkalające" at bounding box center [276, 207] width 51 height 5
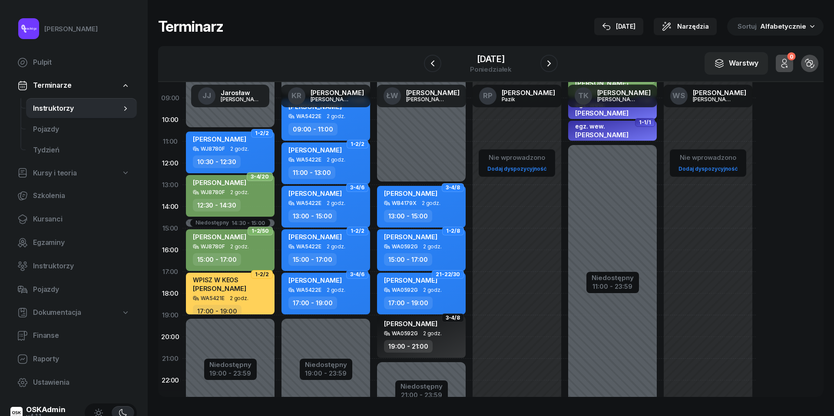
scroll to position [84, 0]
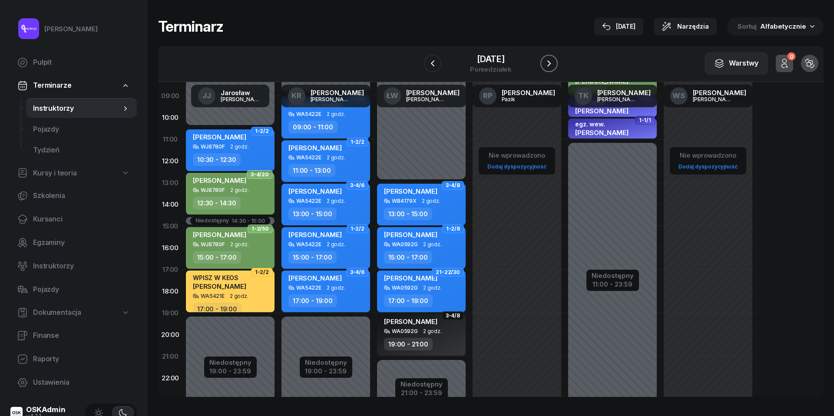
click at [555, 63] on icon "button" at bounding box center [549, 63] width 10 height 10
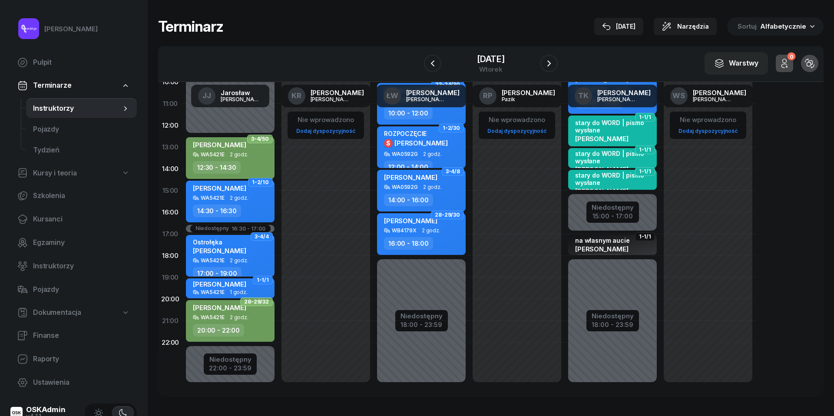
scroll to position [119, 0]
click at [549, 65] on icon "button" at bounding box center [549, 63] width 3 height 6
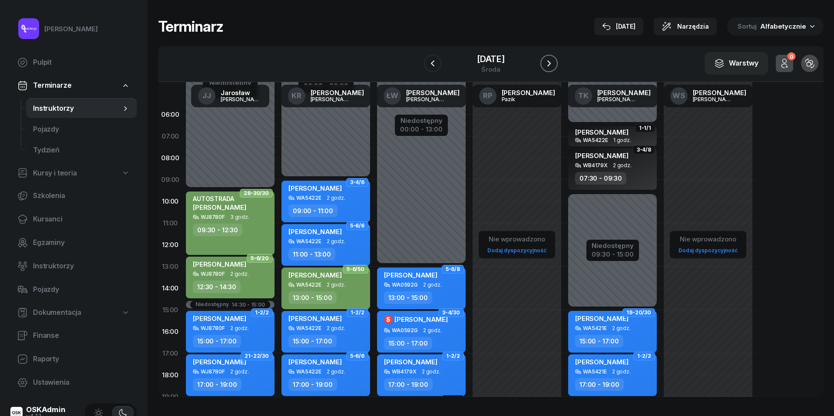
click at [550, 63] on icon "button" at bounding box center [549, 63] width 10 height 10
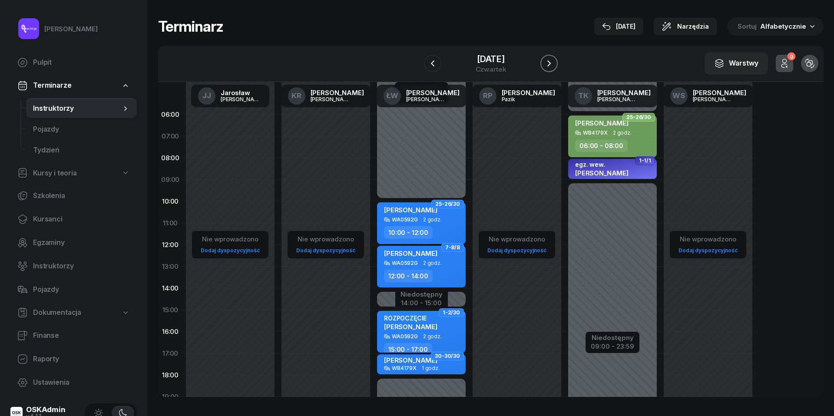
click at [548, 68] on icon "button" at bounding box center [549, 63] width 10 height 10
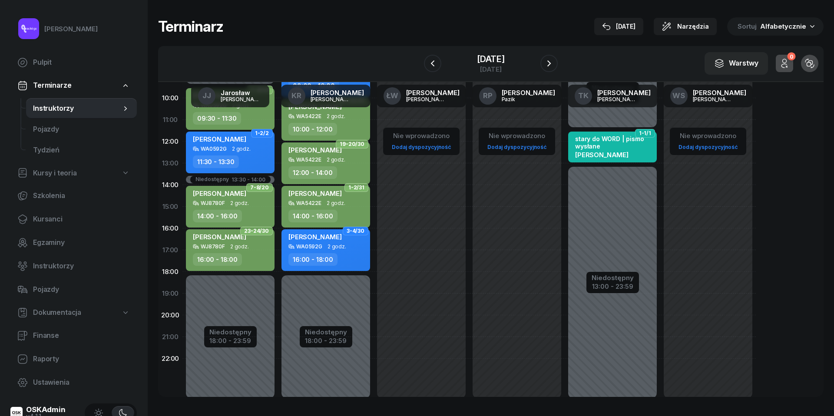
scroll to position [113, 0]
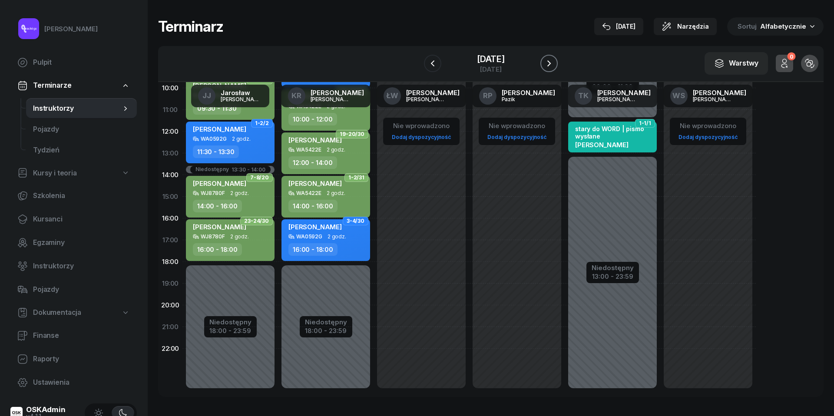
click at [550, 67] on icon "button" at bounding box center [549, 63] width 10 height 10
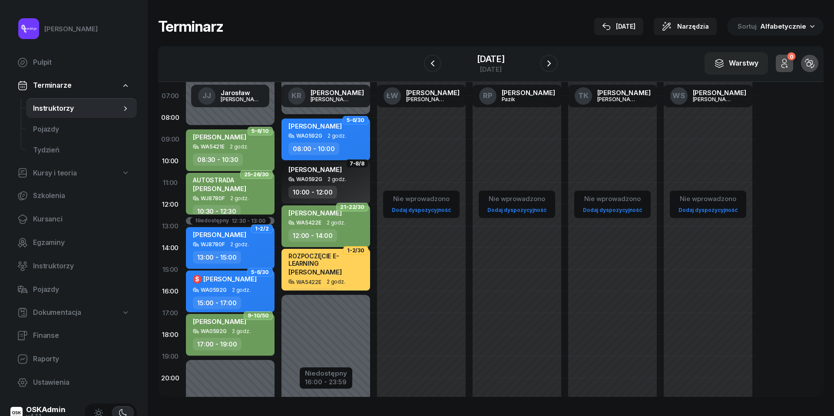
scroll to position [42, 0]
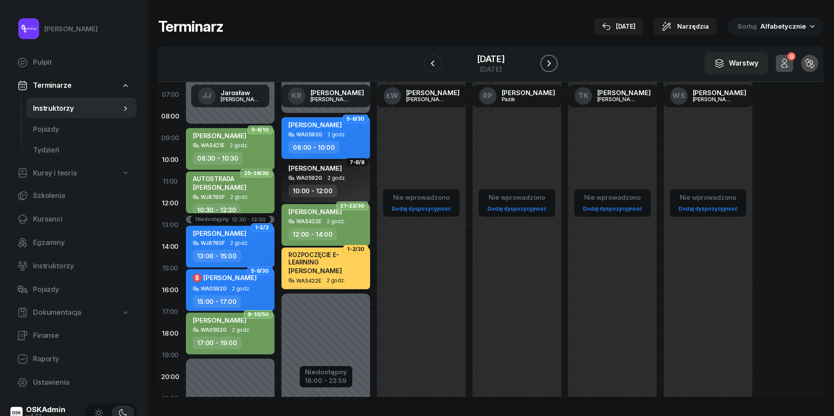
click at [551, 66] on icon "button" at bounding box center [549, 63] width 10 height 10
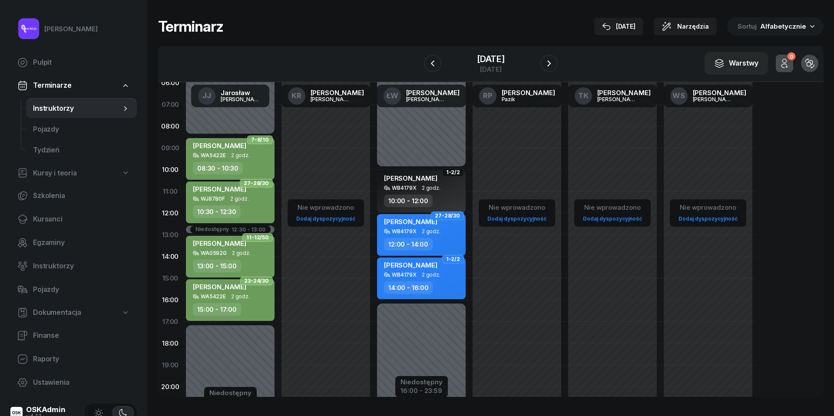
scroll to position [63, 0]
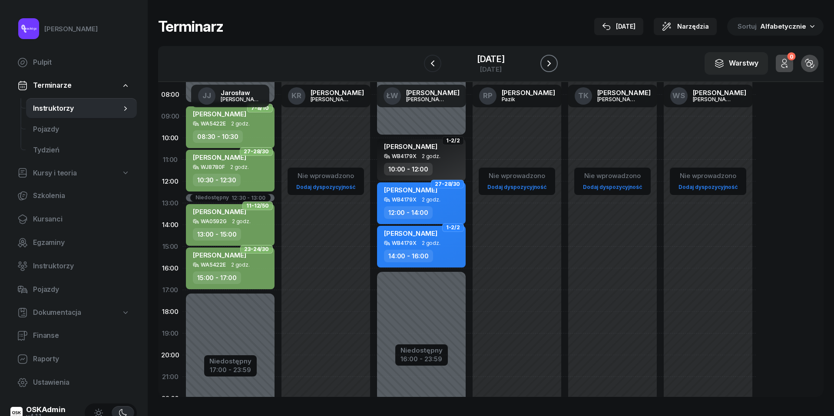
click at [550, 62] on icon "button" at bounding box center [549, 63] width 10 height 10
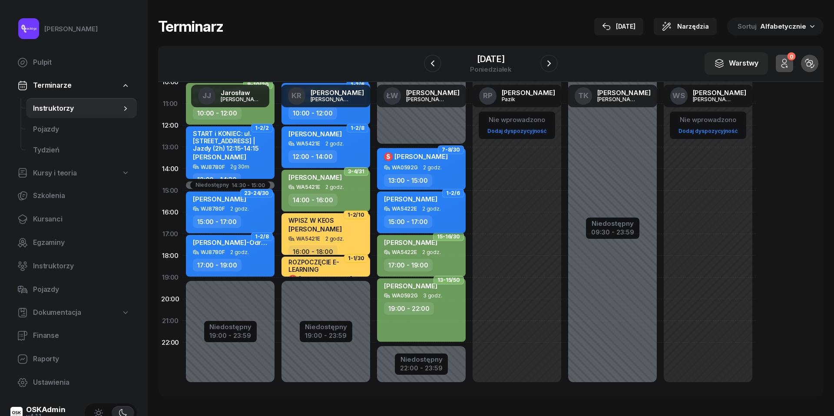
scroll to position [119, 0]
click at [341, 236] on span "2 godz." at bounding box center [335, 239] width 19 height 6
select select "16"
select select "18"
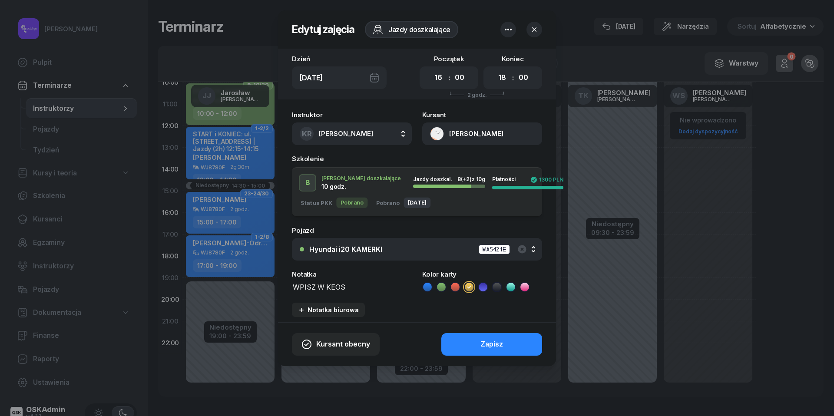
click at [437, 134] on button "Rafał Czajka" at bounding box center [482, 134] width 120 height 23
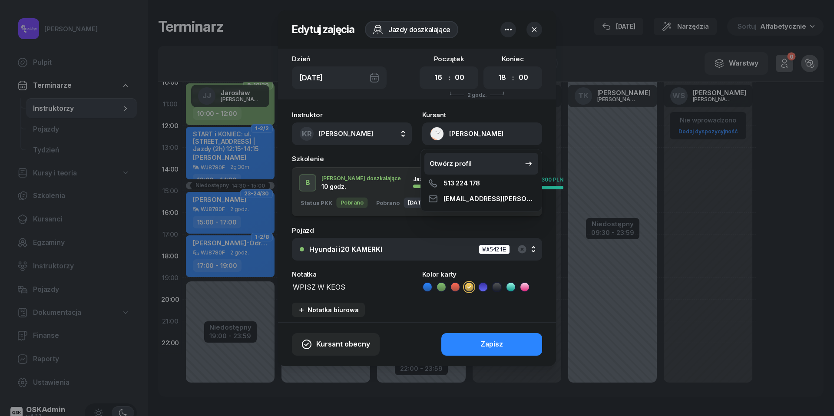
click at [446, 164] on div "Otwórz profil" at bounding box center [451, 163] width 42 height 11
